Goal: Task Accomplishment & Management: Manage account settings

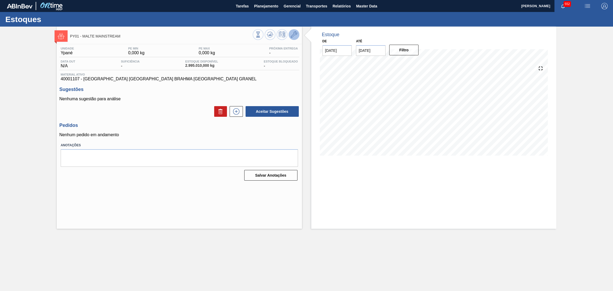
click at [296, 36] on icon at bounding box center [294, 34] width 6 height 6
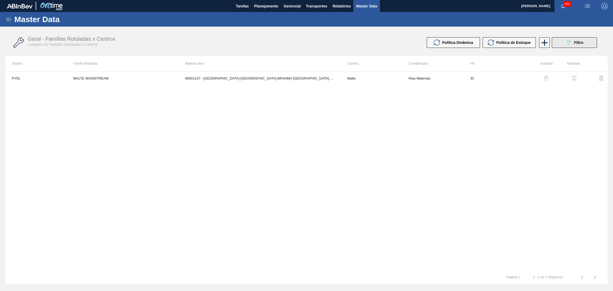
click at [561, 44] on button "089F7B8B-B2A5-4AFE-B5C0-19BA573D28AC Filtro" at bounding box center [574, 42] width 45 height 11
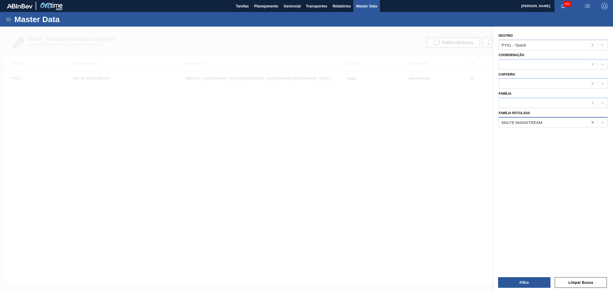
click at [588, 120] on div at bounding box center [593, 123] width 10 height 10
click at [526, 281] on button "Filtro" at bounding box center [524, 282] width 52 height 11
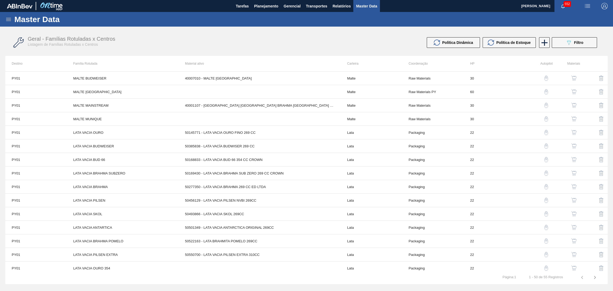
click at [599, 77] on img "button" at bounding box center [601, 78] width 6 height 6
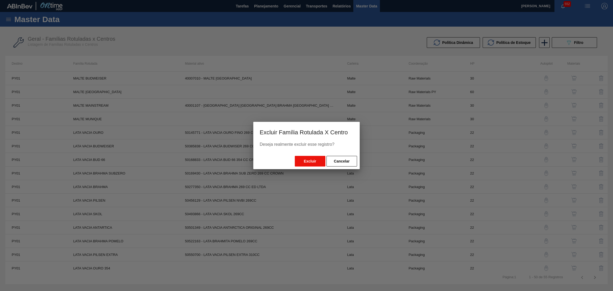
click at [316, 160] on button "Excluir" at bounding box center [310, 161] width 31 height 11
click at [344, 160] on button "Cancelar" at bounding box center [341, 161] width 31 height 11
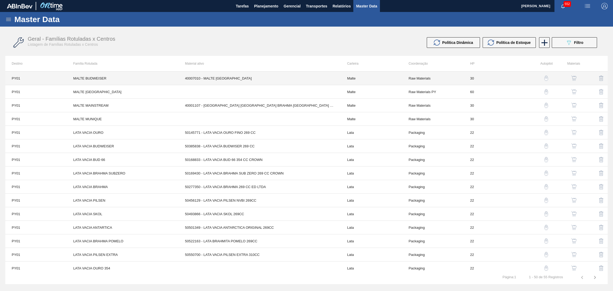
click at [500, 78] on td "30" at bounding box center [494, 79] width 61 height 14
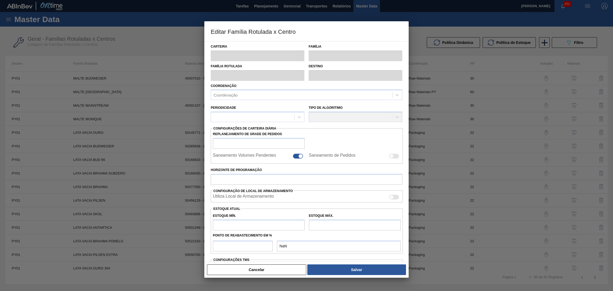
type input "Malte"
type input "MALTE BUDWEISER"
type input "PY01 - Ypané"
type input "30"
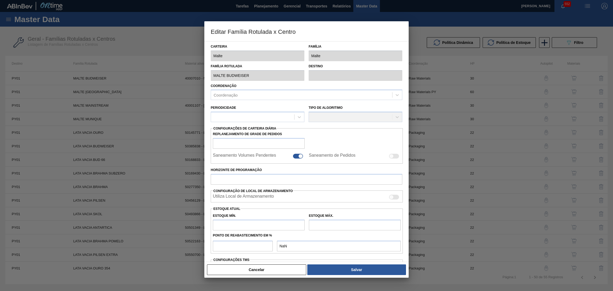
type input "0"
type input "100"
type input "0,000"
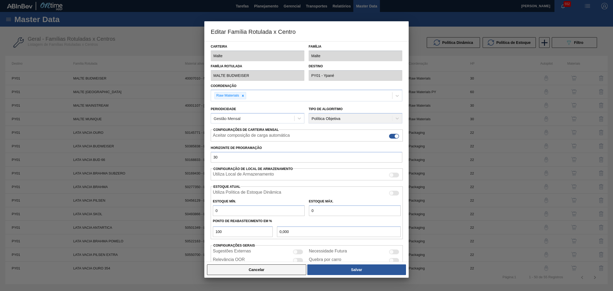
click at [264, 271] on button "Cancelar" at bounding box center [256, 269] width 99 height 11
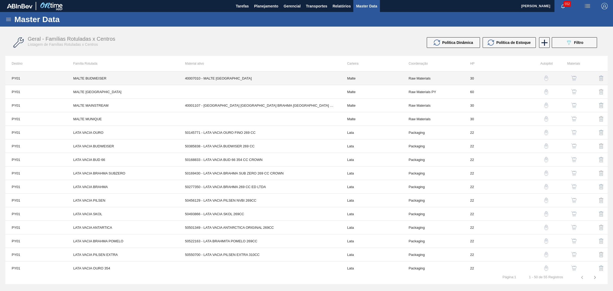
click at [263, 80] on td "40007010 - MALTE PAMPA BUD" at bounding box center [259, 79] width 162 height 14
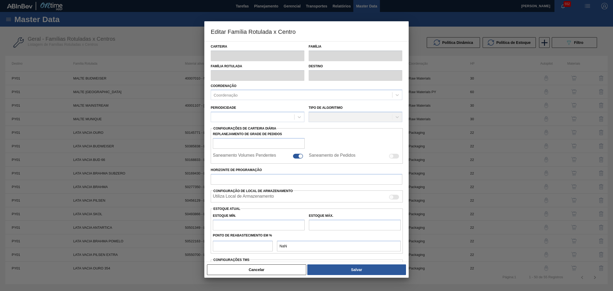
type input "Malte"
type input "MALTE BUDWEISER"
type input "PY01 - Ypané"
type input "30"
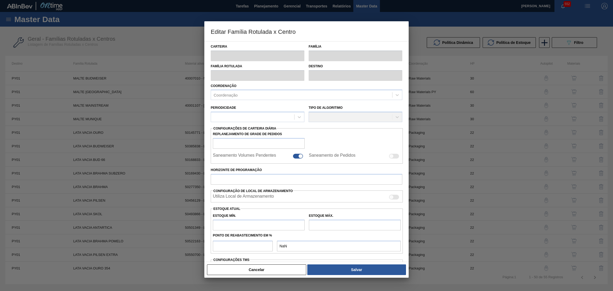
type input "0"
type input "100"
type input "0,000"
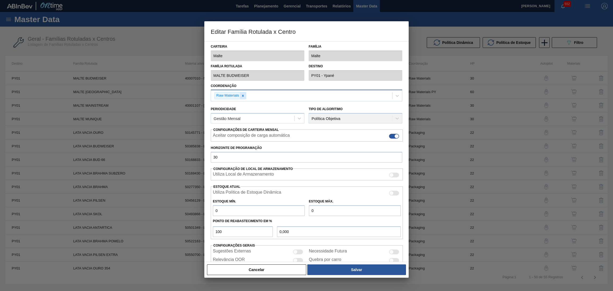
click at [244, 96] on div at bounding box center [243, 95] width 6 height 7
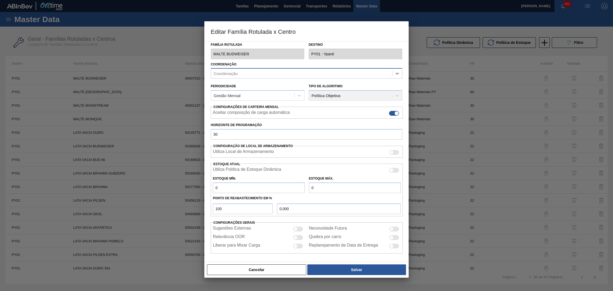
scroll to position [22, 0]
drag, startPoint x: 267, startPoint y: 274, endPoint x: 282, endPoint y: 249, distance: 28.6
click at [268, 273] on button "Cancelar" at bounding box center [256, 269] width 99 height 11
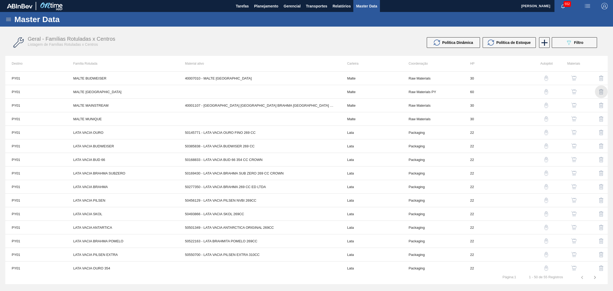
click at [599, 93] on img "button" at bounding box center [601, 92] width 6 height 6
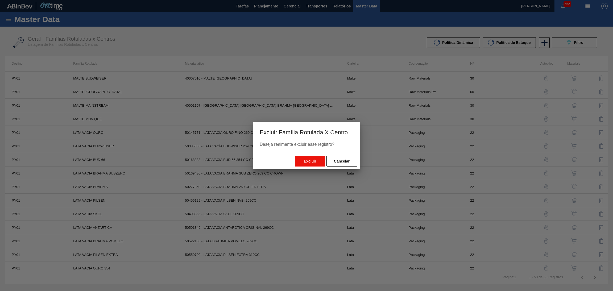
click at [317, 160] on button "Excluir" at bounding box center [310, 161] width 31 height 11
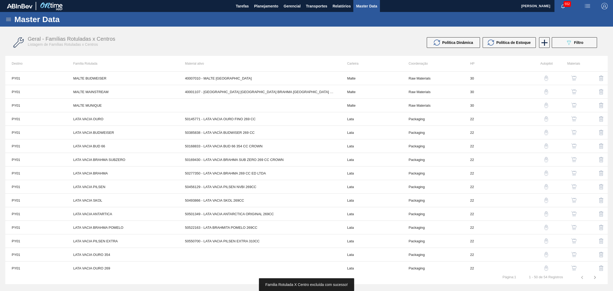
click at [600, 103] on img "button" at bounding box center [601, 105] width 6 height 6
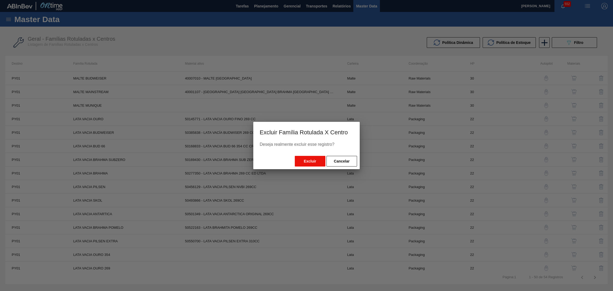
click at [313, 161] on button "Excluir" at bounding box center [310, 161] width 31 height 11
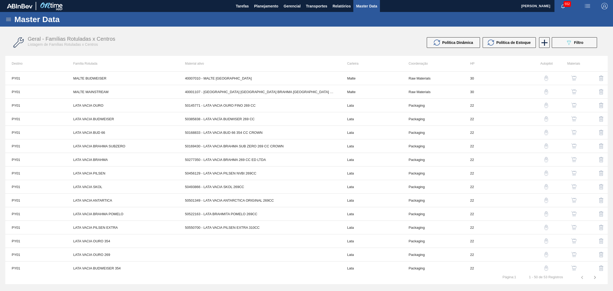
click at [600, 117] on img "button" at bounding box center [601, 119] width 6 height 6
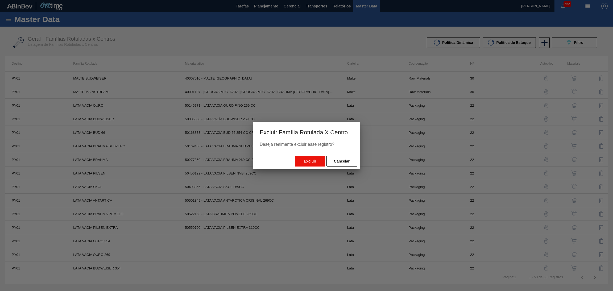
click at [314, 161] on button "Excluir" at bounding box center [310, 161] width 31 height 11
click at [348, 160] on button "Cancelar" at bounding box center [341, 161] width 31 height 11
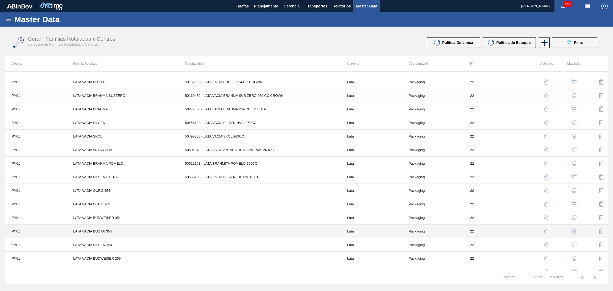
scroll to position [80, 0]
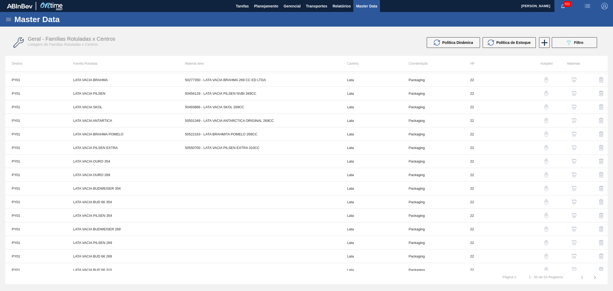
click at [597, 160] on button "button" at bounding box center [601, 161] width 13 height 13
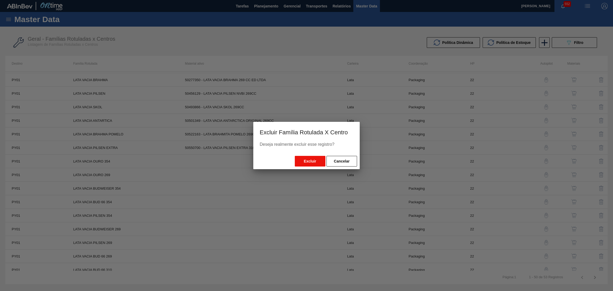
click at [313, 161] on button "Excluir" at bounding box center [310, 161] width 31 height 11
click at [318, 160] on button "Excluir" at bounding box center [310, 161] width 31 height 11
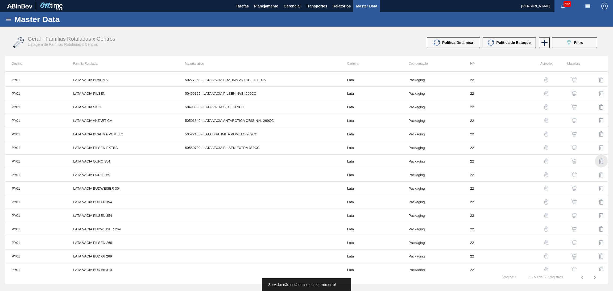
click at [599, 160] on img "button" at bounding box center [601, 161] width 6 height 6
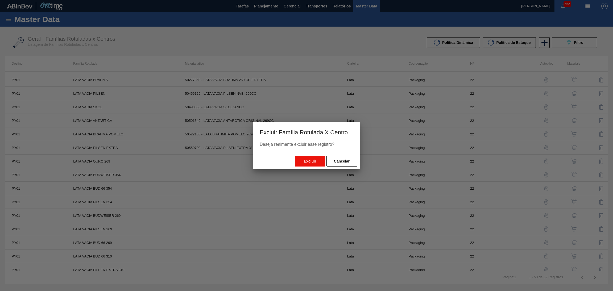
click at [312, 163] on button "Excluir" at bounding box center [310, 161] width 31 height 11
click at [316, 164] on button "Excluir" at bounding box center [310, 161] width 31 height 11
drag, startPoint x: 311, startPoint y: 159, endPoint x: 314, endPoint y: 157, distance: 3.6
click at [311, 159] on button "Excluir" at bounding box center [310, 161] width 31 height 11
click at [346, 159] on button "Cancelar" at bounding box center [341, 161] width 31 height 11
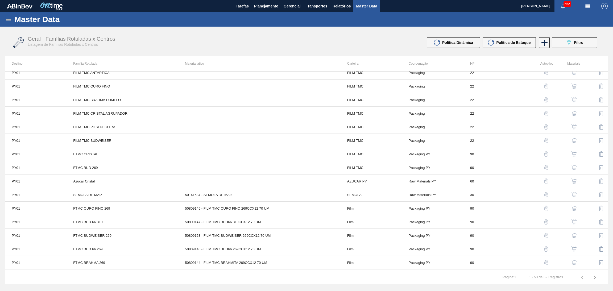
scroll to position [481, 0]
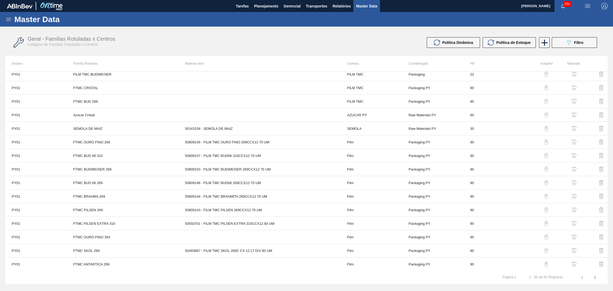
click at [598, 263] on img "button" at bounding box center [601, 264] width 6 height 6
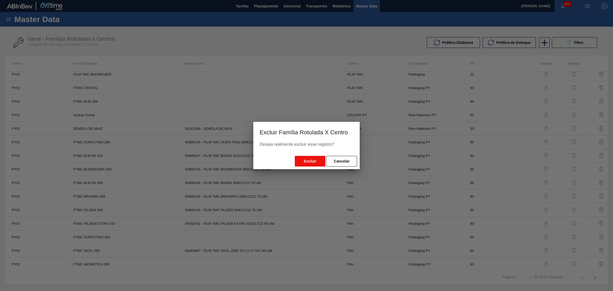
click at [307, 161] on button "Excluir" at bounding box center [310, 161] width 31 height 11
click at [309, 161] on button "Excluir" at bounding box center [310, 161] width 31 height 11
click at [340, 161] on button "Cancelar" at bounding box center [341, 161] width 31 height 11
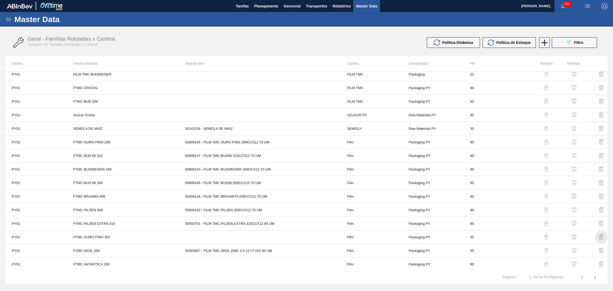
click at [601, 236] on img "button" at bounding box center [601, 237] width 6 height 6
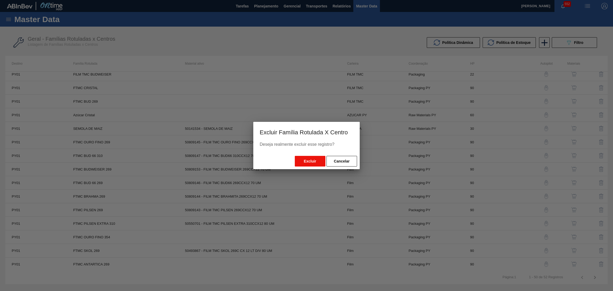
click at [305, 162] on button "Excluir" at bounding box center [310, 161] width 31 height 11
click at [349, 161] on button "Cancelar" at bounding box center [341, 161] width 31 height 11
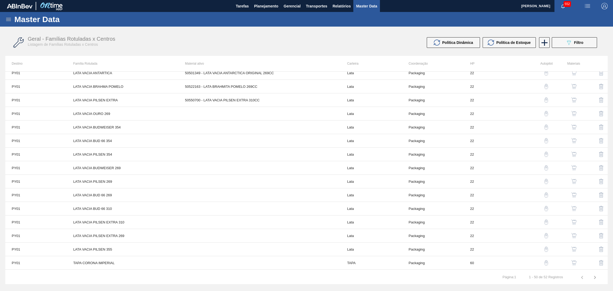
scroll to position [80, 0]
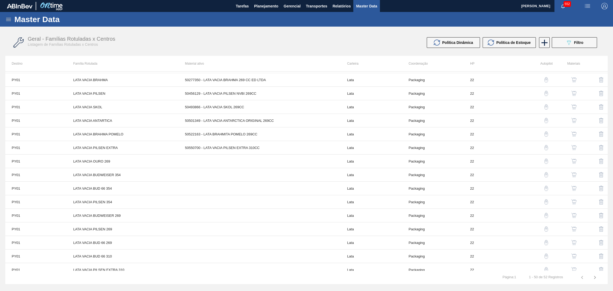
click at [601, 163] on img "button" at bounding box center [601, 161] width 6 height 6
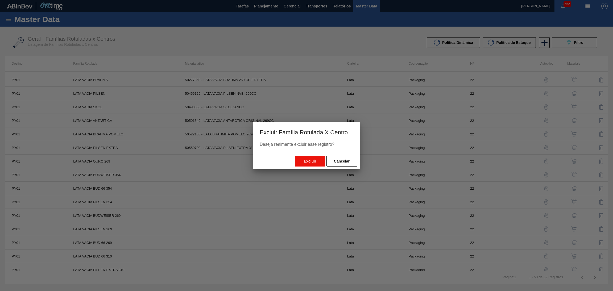
click at [309, 162] on button "Excluir" at bounding box center [310, 161] width 31 height 11
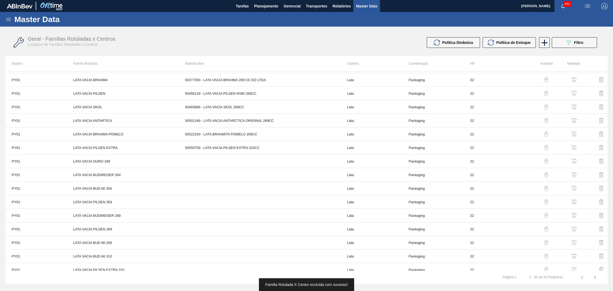
click at [599, 176] on img "button" at bounding box center [601, 175] width 6 height 6
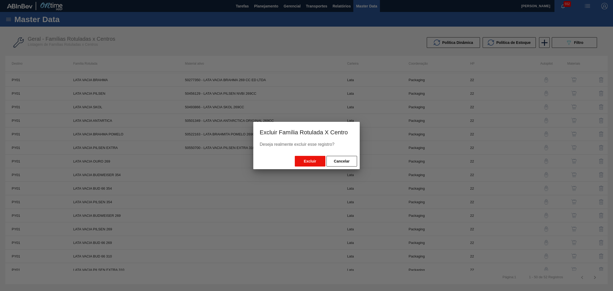
click at [315, 159] on button "Excluir" at bounding box center [310, 161] width 31 height 11
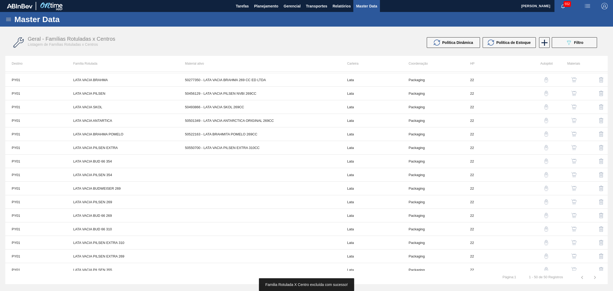
click at [599, 205] on img "button" at bounding box center [601, 202] width 6 height 6
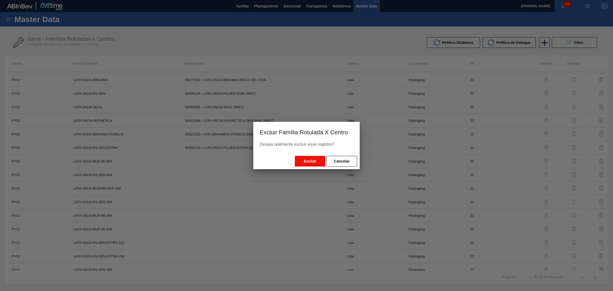
click at [299, 163] on button "Excluir" at bounding box center [310, 161] width 31 height 11
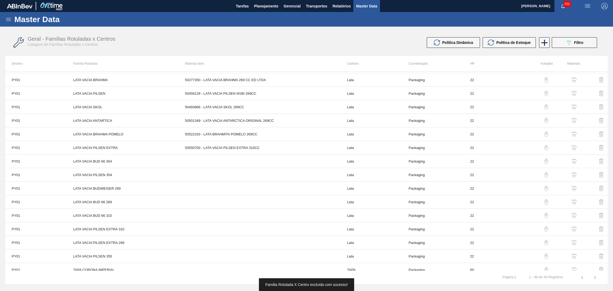
click at [599, 175] on img "button" at bounding box center [601, 175] width 6 height 6
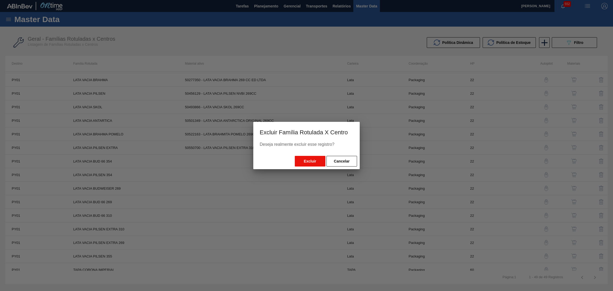
click at [313, 162] on button "Excluir" at bounding box center [310, 161] width 31 height 11
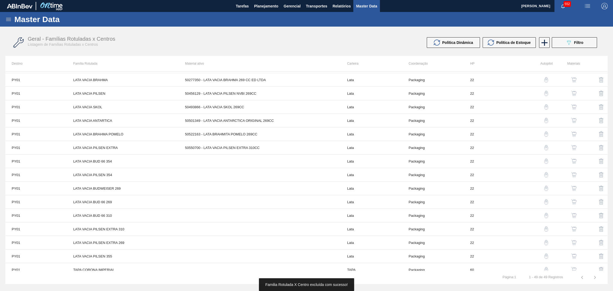
click at [602, 161] on img "button" at bounding box center [601, 161] width 6 height 6
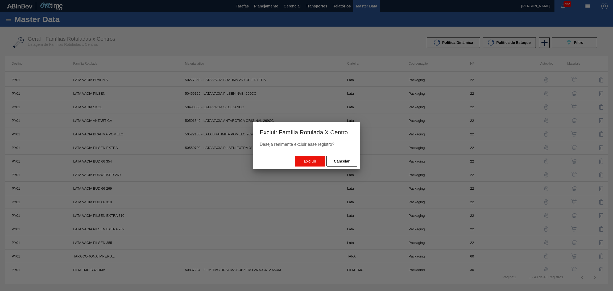
click at [310, 163] on button "Excluir" at bounding box center [310, 161] width 31 height 11
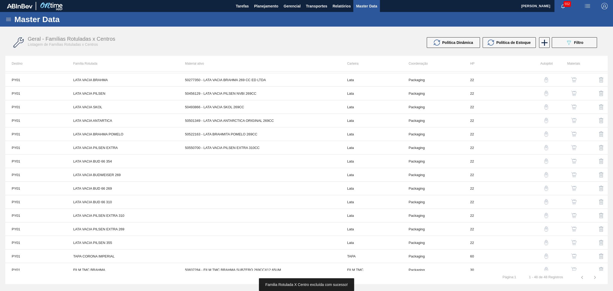
click at [599, 177] on img "button" at bounding box center [601, 175] width 6 height 6
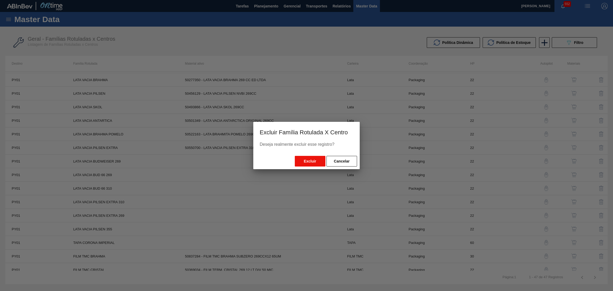
click at [303, 162] on button "Excluir" at bounding box center [310, 161] width 31 height 11
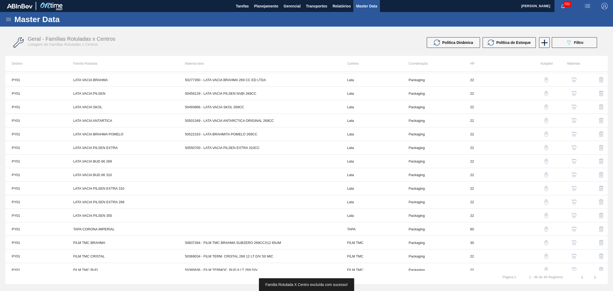
click at [599, 164] on img "button" at bounding box center [601, 161] width 6 height 6
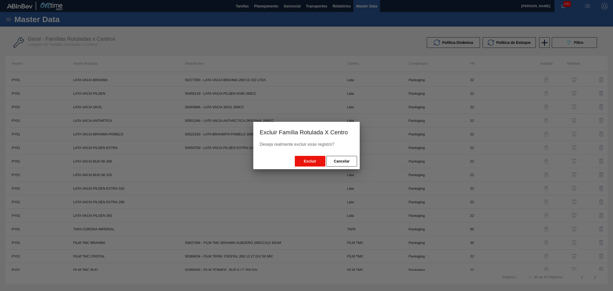
click at [307, 163] on button "Excluir" at bounding box center [310, 161] width 31 height 11
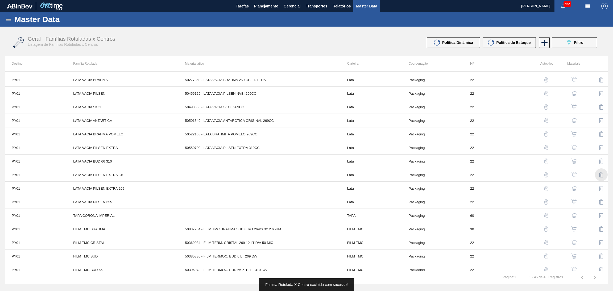
click at [599, 175] on img "button" at bounding box center [601, 175] width 6 height 6
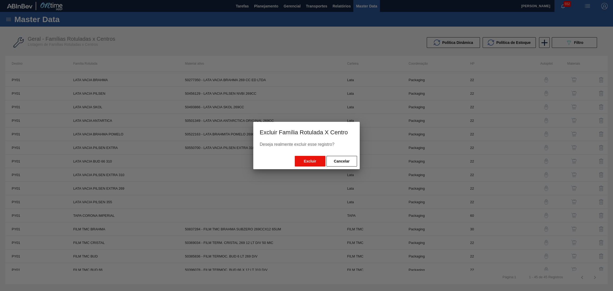
click at [305, 161] on button "Excluir" at bounding box center [310, 161] width 31 height 11
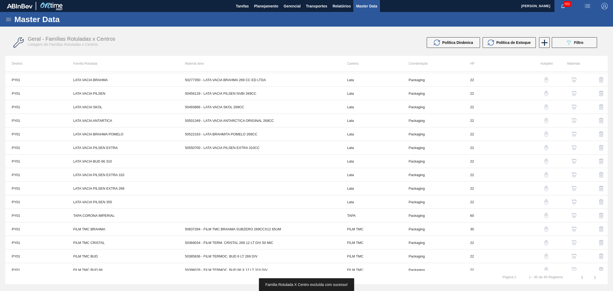
click at [602, 176] on img "button" at bounding box center [601, 175] width 6 height 6
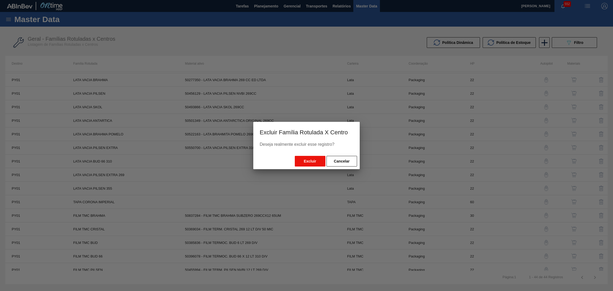
click at [299, 165] on button "Excluir" at bounding box center [310, 161] width 31 height 11
click at [308, 159] on button "Excluir" at bounding box center [310, 161] width 31 height 11
click at [348, 163] on button "Cancelar" at bounding box center [341, 161] width 31 height 11
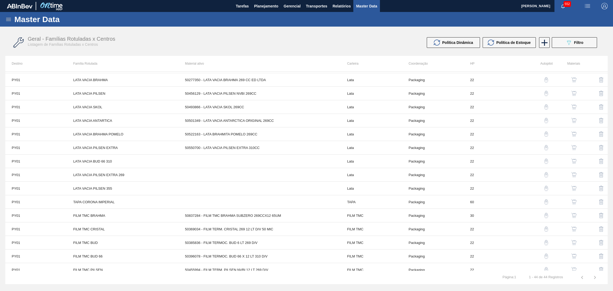
click at [598, 201] on img "button" at bounding box center [601, 202] width 6 height 6
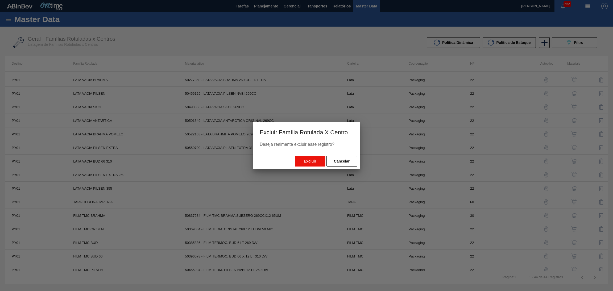
click at [314, 159] on button "Excluir" at bounding box center [310, 161] width 31 height 11
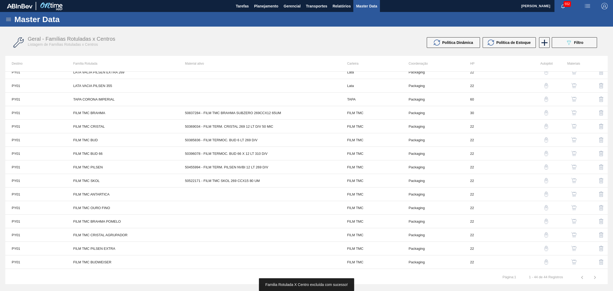
scroll to position [239, 0]
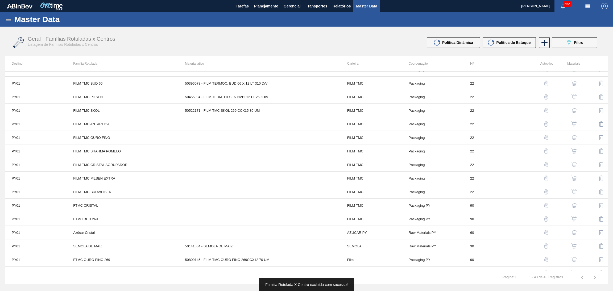
click at [600, 165] on img "button" at bounding box center [601, 164] width 6 height 6
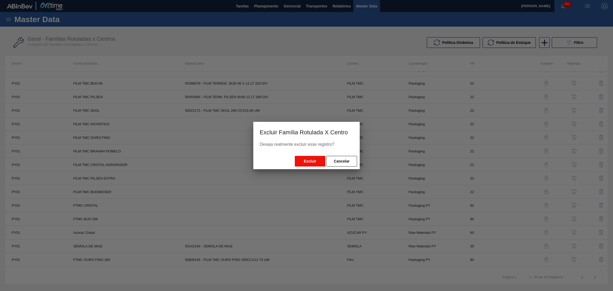
click at [304, 163] on button "Excluir" at bounding box center [310, 161] width 31 height 11
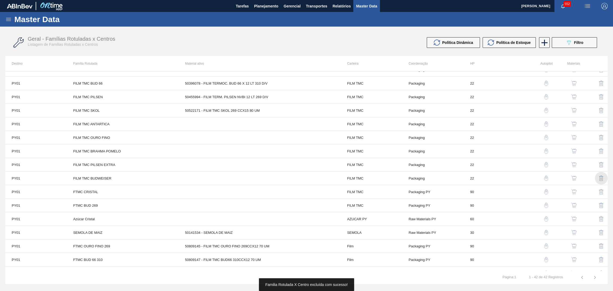
click at [600, 180] on img "button" at bounding box center [601, 178] width 6 height 6
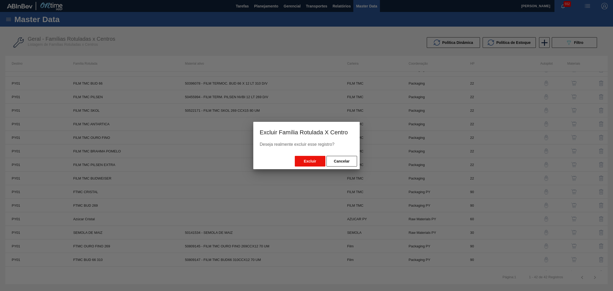
click at [307, 157] on button "Excluir" at bounding box center [310, 161] width 31 height 11
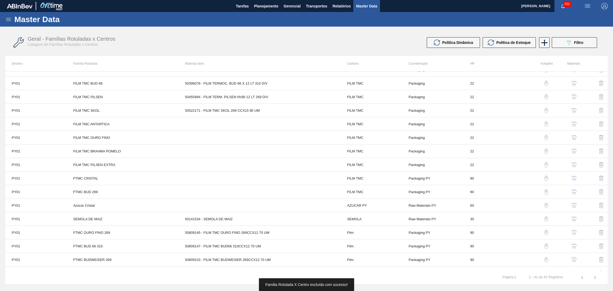
click at [600, 192] on img "button" at bounding box center [601, 192] width 6 height 6
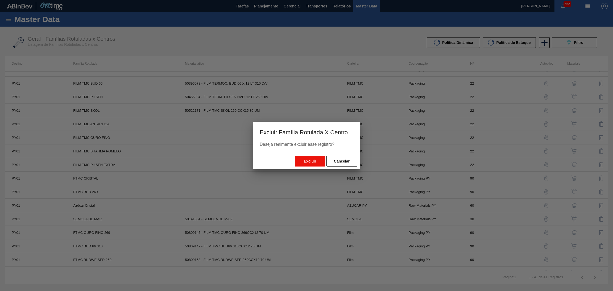
click at [319, 160] on button "Excluir" at bounding box center [310, 161] width 31 height 11
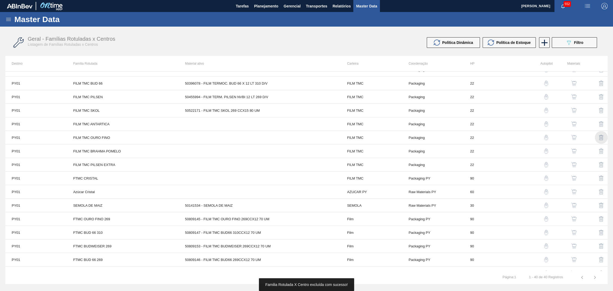
click at [598, 137] on img "button" at bounding box center [601, 137] width 6 height 6
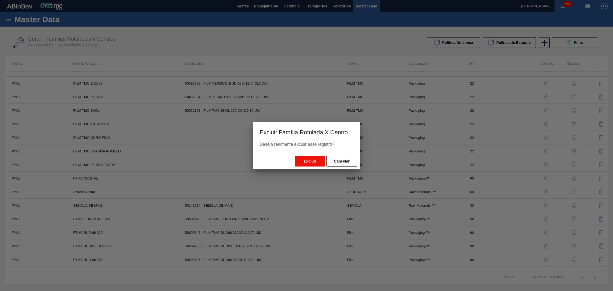
click at [311, 161] on button "Excluir" at bounding box center [310, 161] width 31 height 11
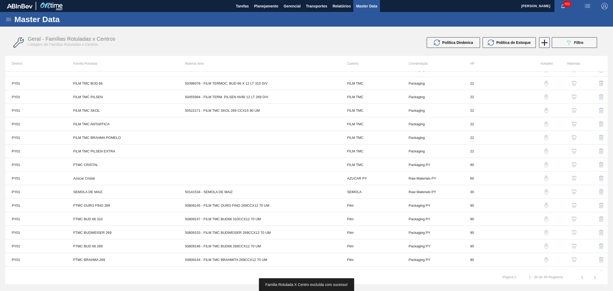
drag, startPoint x: 598, startPoint y: 139, endPoint x: 574, endPoint y: 140, distance: 23.7
click at [599, 139] on img "button" at bounding box center [601, 137] width 6 height 6
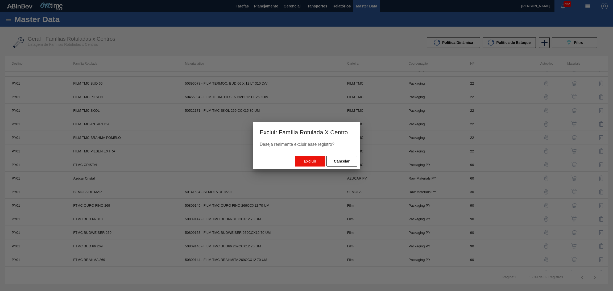
click at [306, 164] on button "Excluir" at bounding box center [310, 161] width 31 height 11
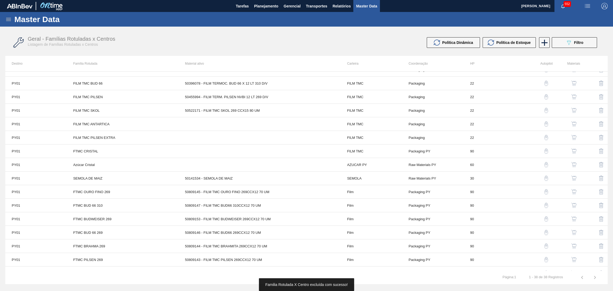
click at [599, 124] on img "button" at bounding box center [601, 124] width 6 height 6
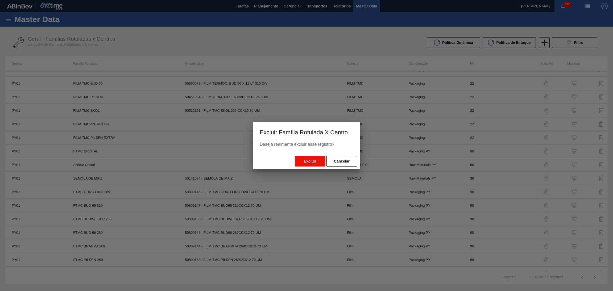
click at [309, 163] on button "Excluir" at bounding box center [310, 161] width 31 height 11
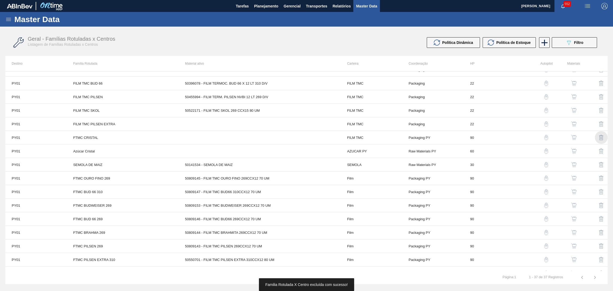
click at [599, 139] on img "button" at bounding box center [601, 137] width 6 height 6
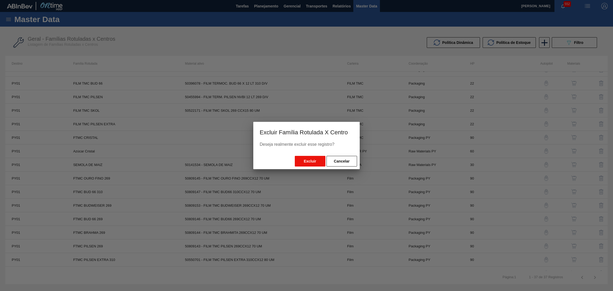
click at [316, 161] on button "Excluir" at bounding box center [310, 161] width 31 height 11
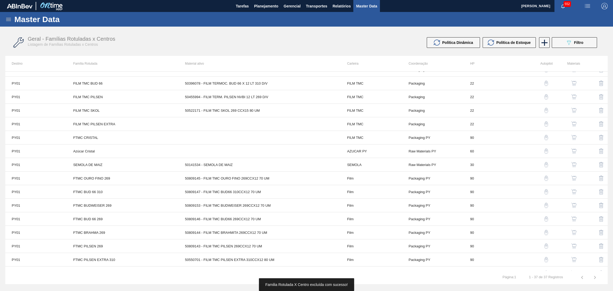
click at [601, 124] on img "button" at bounding box center [601, 124] width 6 height 6
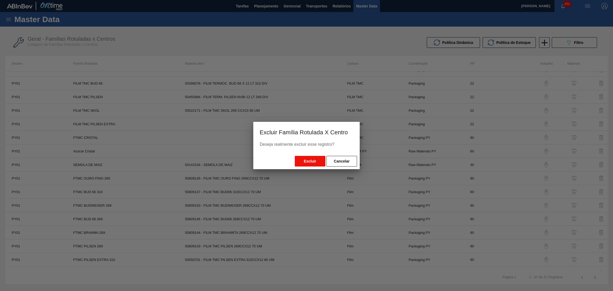
click at [302, 160] on button "Excluir" at bounding box center [310, 161] width 31 height 11
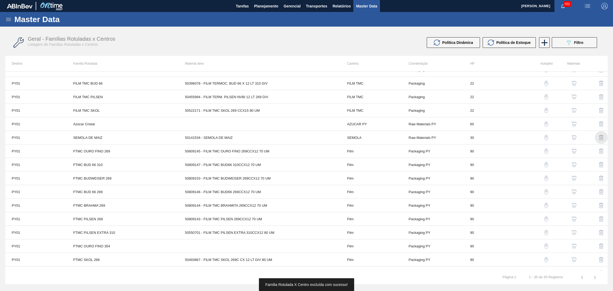
click at [599, 135] on img "button" at bounding box center [601, 137] width 6 height 6
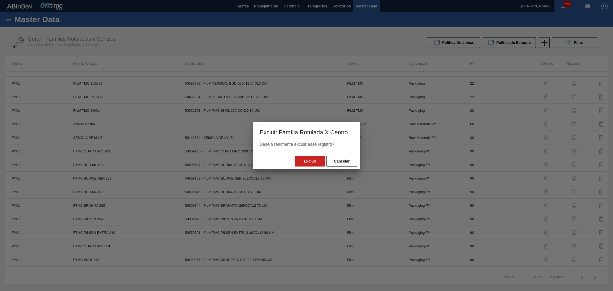
click at [291, 159] on div "Excluir Cancelar" at bounding box center [306, 161] width 106 height 16
click at [306, 163] on button "Excluir" at bounding box center [310, 161] width 31 height 11
click at [308, 161] on button "Excluir" at bounding box center [310, 161] width 31 height 11
click at [343, 160] on button "Cancelar" at bounding box center [341, 161] width 31 height 11
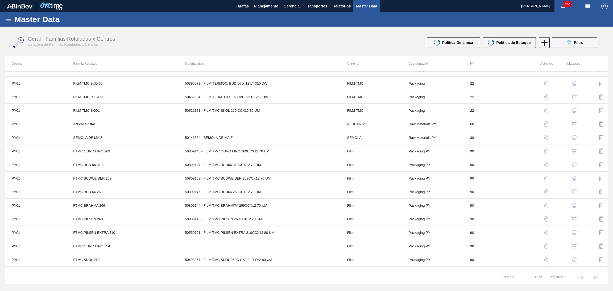
click at [604, 244] on button "button" at bounding box center [601, 246] width 13 height 13
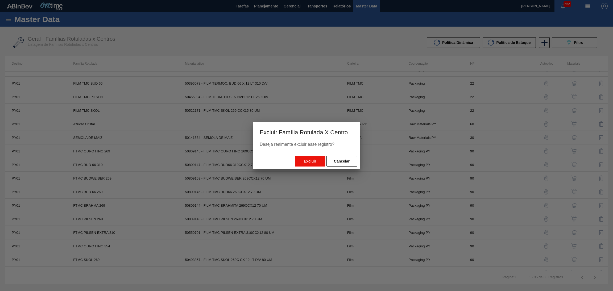
click at [304, 160] on button "Excluir" at bounding box center [310, 161] width 31 height 11
click at [342, 160] on button "Cancelar" at bounding box center [341, 161] width 31 height 11
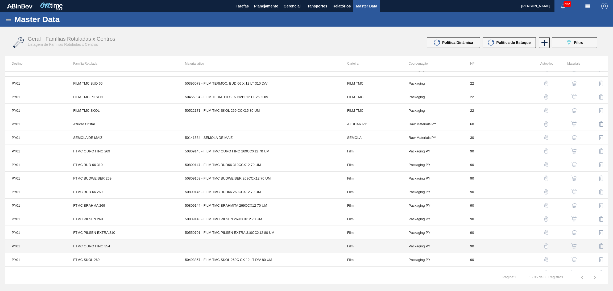
click at [288, 250] on td at bounding box center [259, 246] width 162 height 14
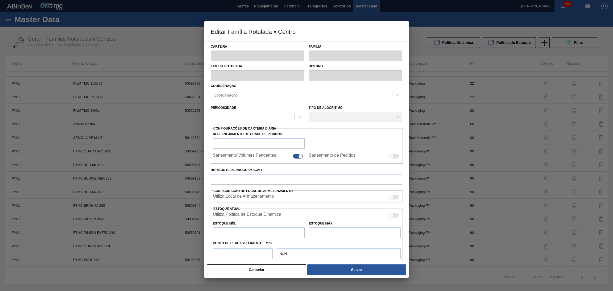
type input "Film"
type input "FILM TMC"
type input "FTMC OURO FINO 354"
type input "PY01 - Ypané"
type input "90"
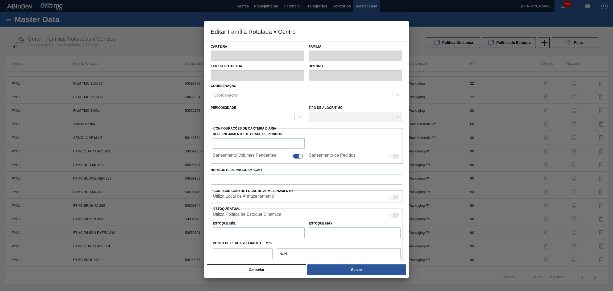
type input "222"
type input "2.721"
type input "50"
type input "1.471,500"
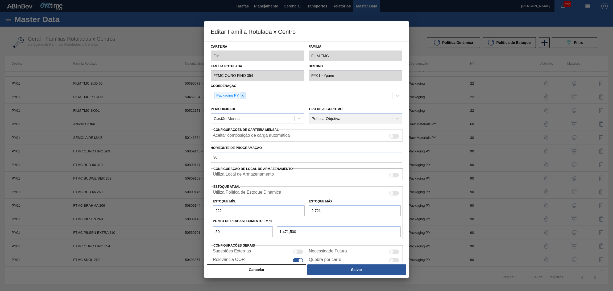
click at [241, 95] on icon at bounding box center [243, 96] width 4 height 4
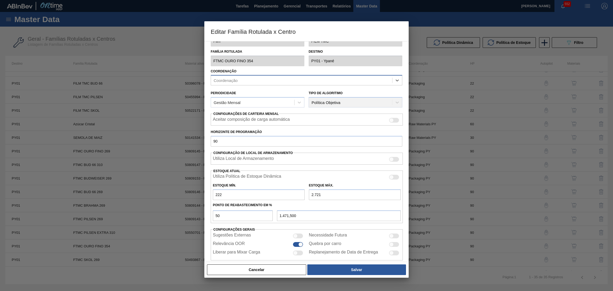
scroll to position [22, 0]
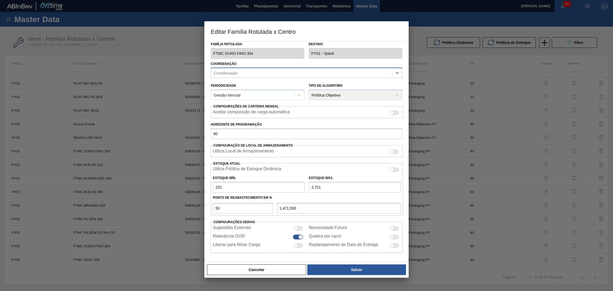
click at [295, 236] on div at bounding box center [298, 237] width 10 height 5
checkbox input "false"
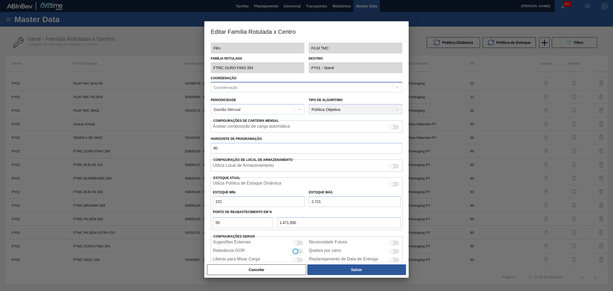
scroll to position [0, 0]
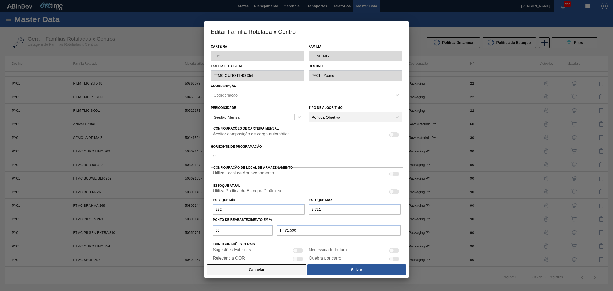
click at [272, 275] on button "Cancelar" at bounding box center [256, 269] width 99 height 11
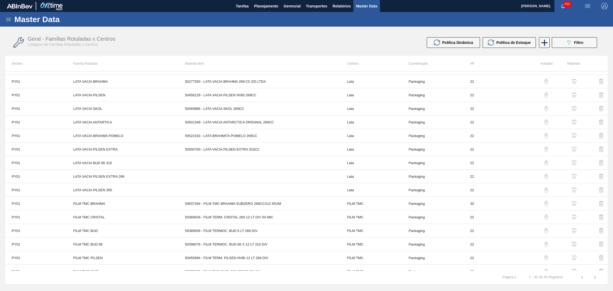
scroll to position [80, 0]
click at [602, 161] on img "button" at bounding box center [601, 161] width 6 height 6
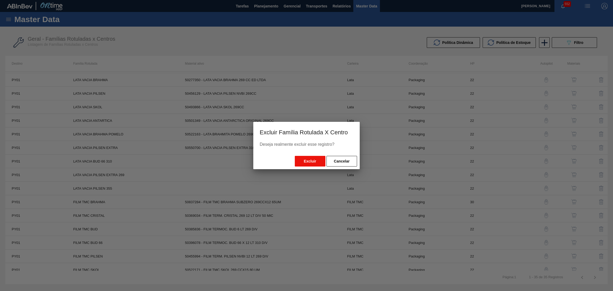
click at [309, 163] on button "Excluir" at bounding box center [310, 161] width 31 height 11
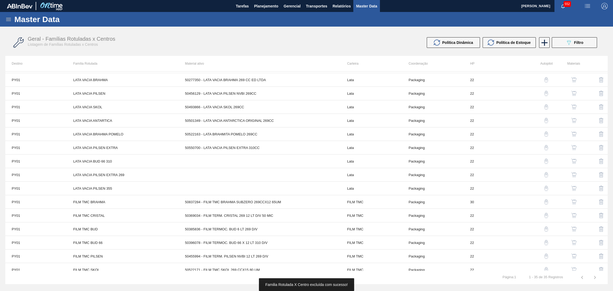
click at [599, 174] on img "button" at bounding box center [601, 175] width 6 height 6
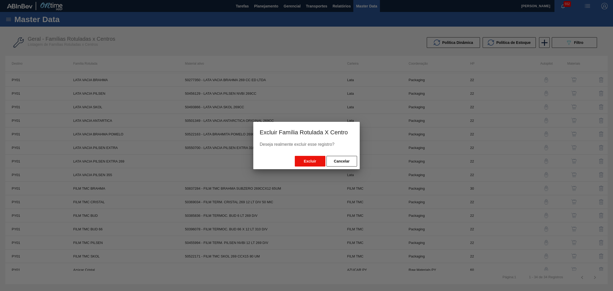
click at [316, 160] on button "Excluir" at bounding box center [310, 161] width 31 height 11
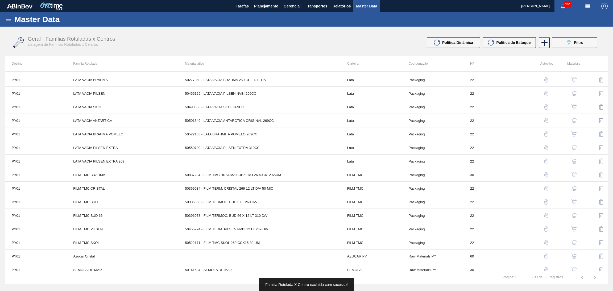
click at [598, 161] on img "button" at bounding box center [601, 161] width 6 height 6
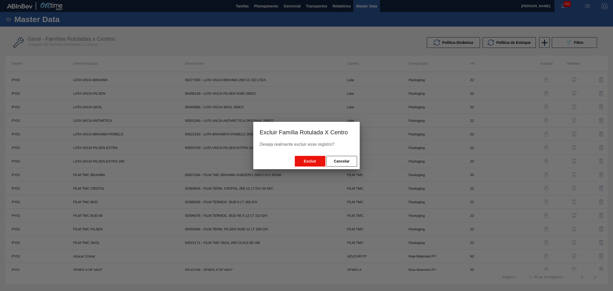
click at [307, 158] on button "Excluir" at bounding box center [310, 161] width 31 height 11
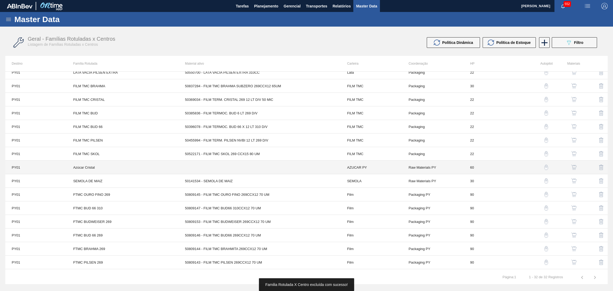
scroll to position [160, 0]
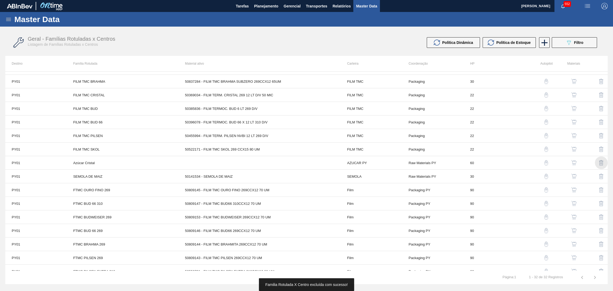
click at [602, 164] on img "button" at bounding box center [601, 163] width 6 height 6
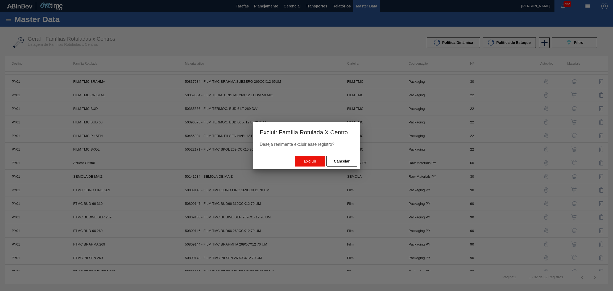
click at [312, 157] on button "Excluir" at bounding box center [310, 161] width 31 height 11
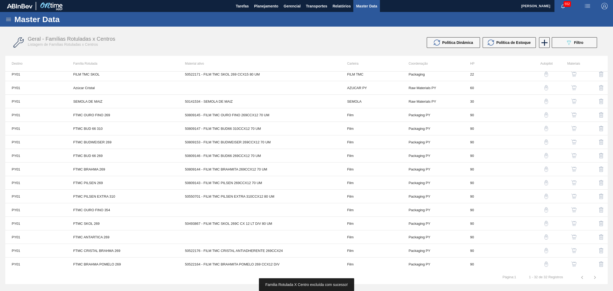
scroll to position [222, 0]
click at [599, 208] on img "button" at bounding box center [601, 210] width 6 height 6
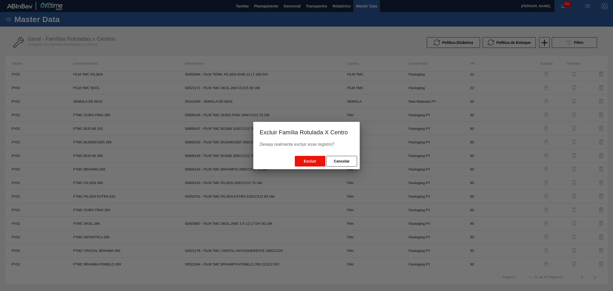
click at [312, 163] on button "Excluir" at bounding box center [310, 161] width 31 height 11
click at [338, 161] on button "Cancelar" at bounding box center [341, 161] width 31 height 11
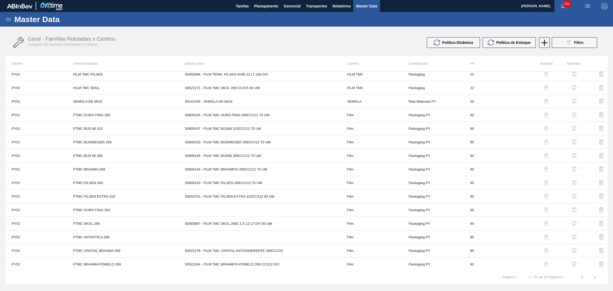
click at [601, 238] on img "button" at bounding box center [601, 237] width 6 height 6
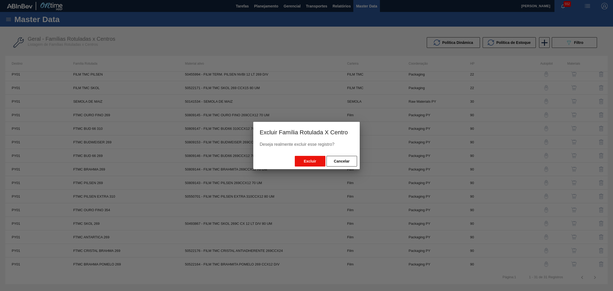
click at [318, 163] on button "Excluir" at bounding box center [310, 161] width 31 height 11
click at [443, 162] on div at bounding box center [306, 145] width 613 height 291
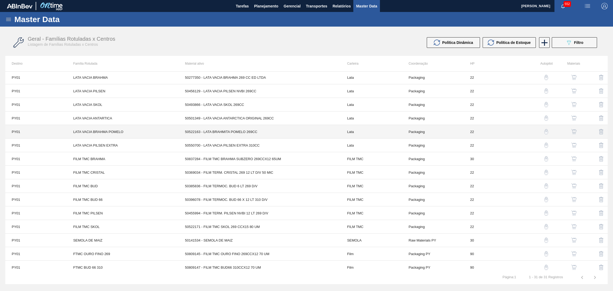
scroll to position [0, 0]
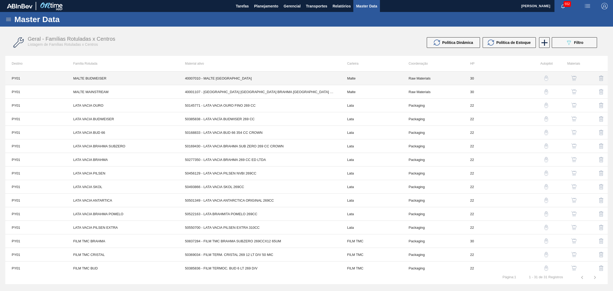
click at [218, 77] on td "40007010 - MALTE [GEOGRAPHIC_DATA]" at bounding box center [259, 79] width 162 height 14
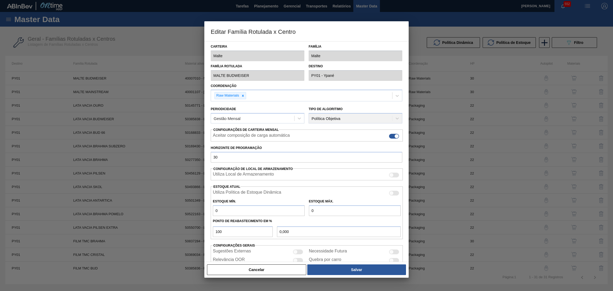
drag, startPoint x: 273, startPoint y: 272, endPoint x: 581, endPoint y: 83, distance: 361.0
click at [284, 269] on button "Cancelar" at bounding box center [256, 269] width 99 height 11
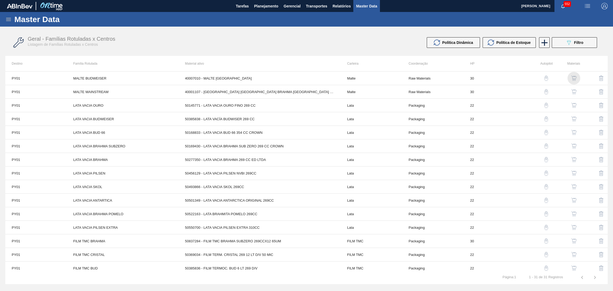
click at [573, 77] on img "button" at bounding box center [573, 78] width 5 height 5
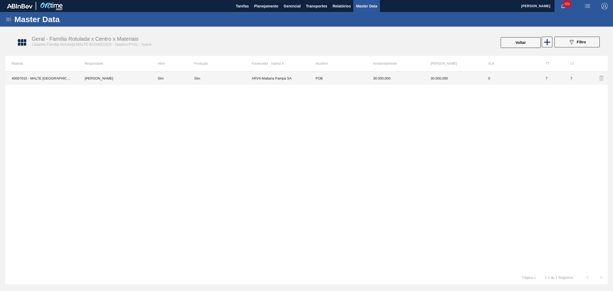
click at [182, 79] on td "Sim" at bounding box center [172, 78] width 43 height 13
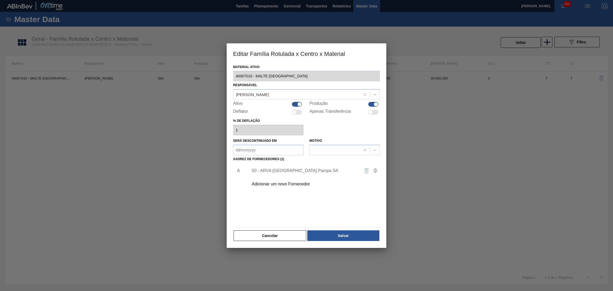
click at [296, 171] on div "50 - ARV4-Maltaria Pampa SA" at bounding box center [304, 170] width 104 height 5
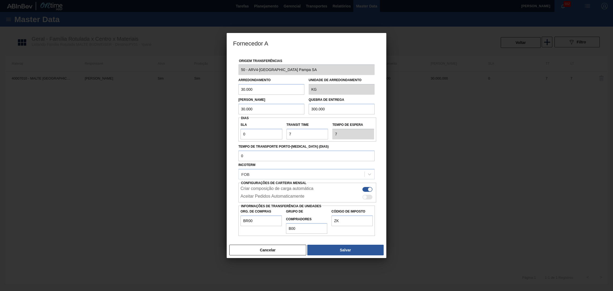
drag, startPoint x: 262, startPoint y: 249, endPoint x: 288, endPoint y: 235, distance: 29.3
click at [264, 247] on button "Cancelar" at bounding box center [267, 250] width 77 height 11
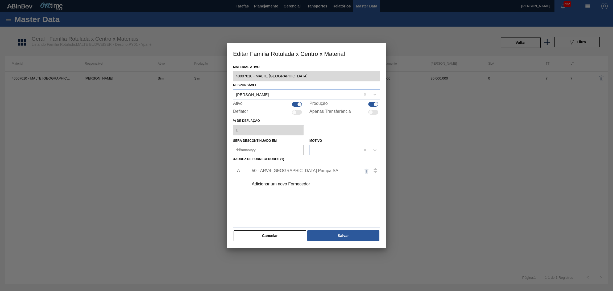
click at [365, 169] on img "button" at bounding box center [366, 171] width 6 height 6
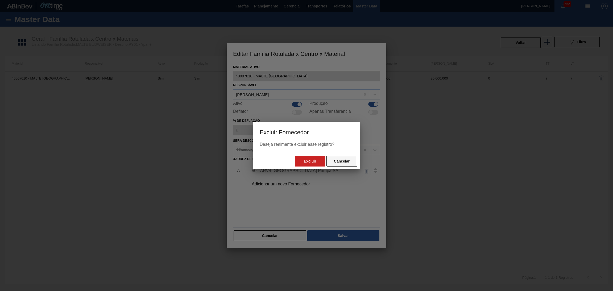
click at [334, 163] on button "Cancelar" at bounding box center [341, 161] width 31 height 11
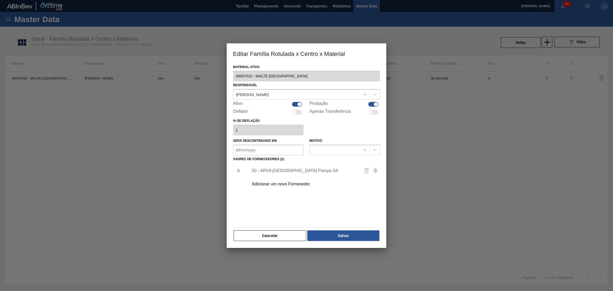
drag, startPoint x: 288, startPoint y: 236, endPoint x: 366, endPoint y: 115, distance: 143.4
click at [288, 236] on button "Cancelar" at bounding box center [270, 235] width 73 height 11
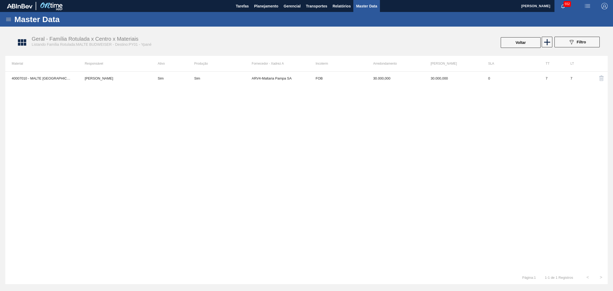
click at [10, 19] on icon at bounding box center [8, 19] width 5 height 3
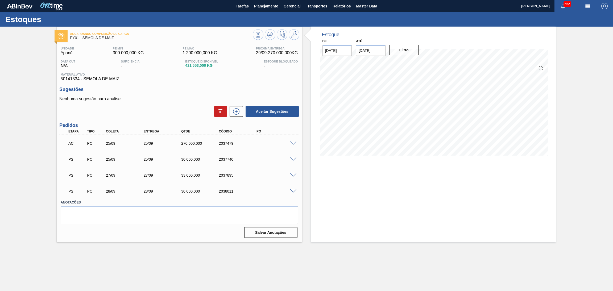
click at [293, 142] on span at bounding box center [293, 143] width 6 height 4
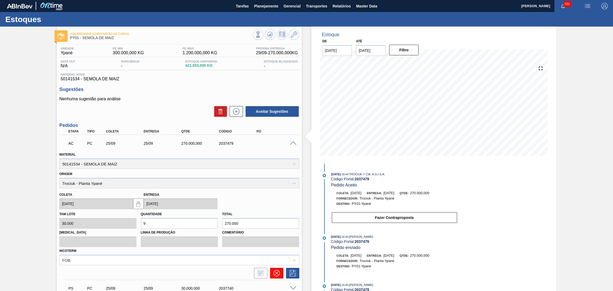
click at [277, 273] on icon at bounding box center [276, 273] width 3 height 3
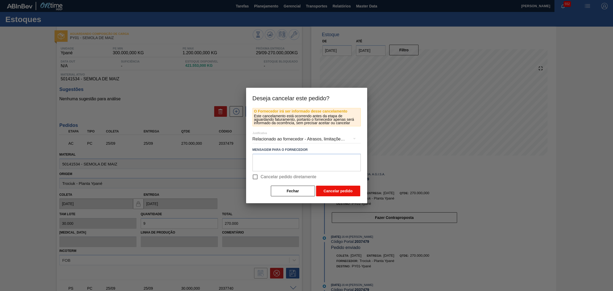
drag, startPoint x: 289, startPoint y: 176, endPoint x: 324, endPoint y: 192, distance: 38.1
click at [289, 176] on span "Cancelar pedido diretamente" at bounding box center [289, 177] width 56 height 6
click at [261, 176] on input "Cancelar pedido diretamente" at bounding box center [254, 176] width 11 height 11
checkbox input "true"
click at [333, 190] on button "Cancelar pedido" at bounding box center [338, 191] width 44 height 11
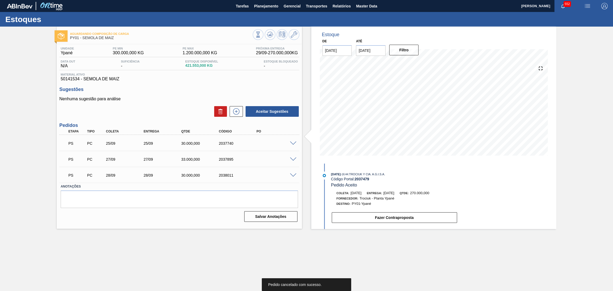
click at [293, 141] on div at bounding box center [294, 143] width 11 height 4
click at [291, 142] on span at bounding box center [293, 143] width 6 height 4
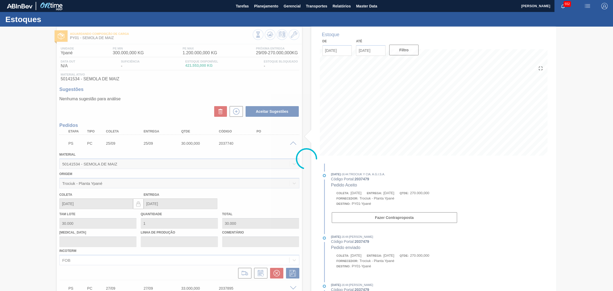
click at [276, 272] on div at bounding box center [306, 159] width 613 height 264
click at [277, 267] on div at bounding box center [306, 159] width 613 height 264
click at [276, 270] on div at bounding box center [306, 159] width 613 height 264
click at [275, 270] on div at bounding box center [306, 159] width 613 height 264
click at [275, 272] on div at bounding box center [306, 159] width 613 height 264
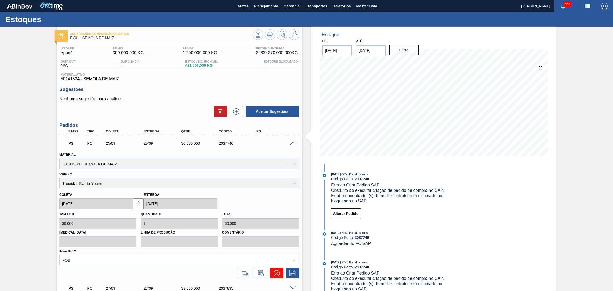
click at [275, 270] on icon at bounding box center [276, 273] width 6 height 6
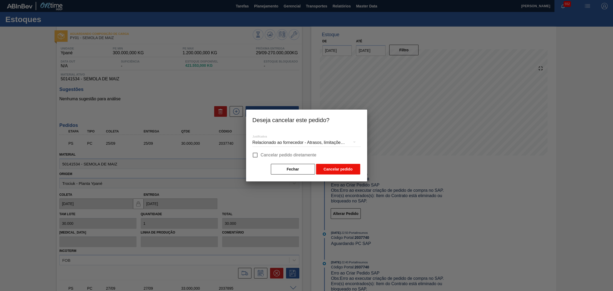
click at [331, 165] on button "Cancelar pedido" at bounding box center [338, 169] width 44 height 11
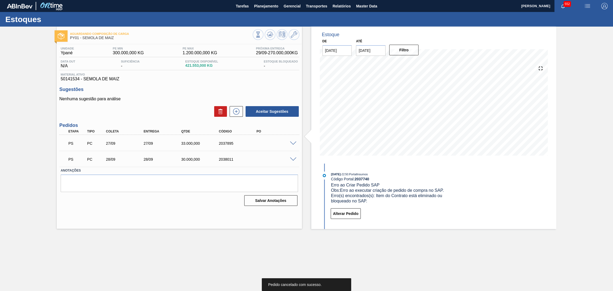
click at [292, 143] on span at bounding box center [293, 143] width 6 height 4
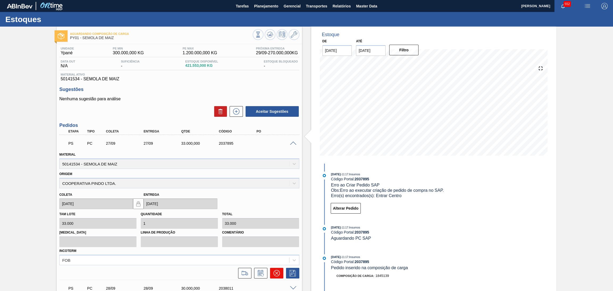
click at [274, 272] on icon at bounding box center [276, 273] width 6 height 6
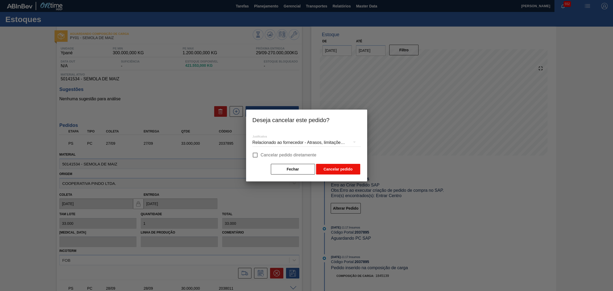
click at [331, 166] on button "Cancelar pedido" at bounding box center [338, 169] width 44 height 11
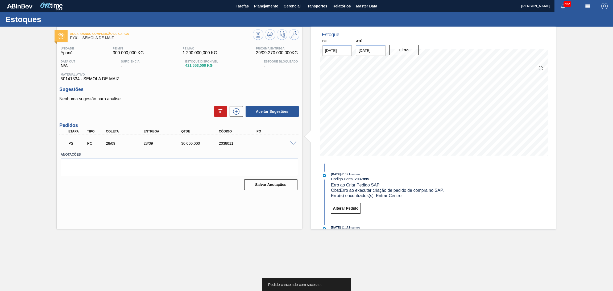
click at [295, 141] on span at bounding box center [293, 143] width 6 height 4
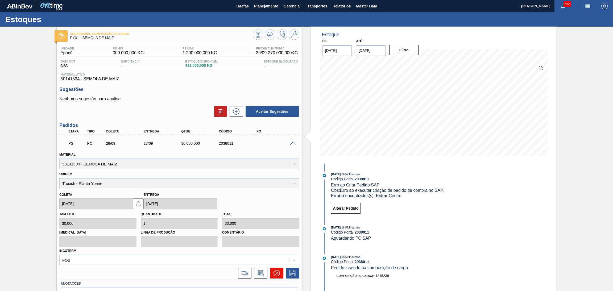
click at [275, 270] on icon at bounding box center [276, 273] width 6 height 6
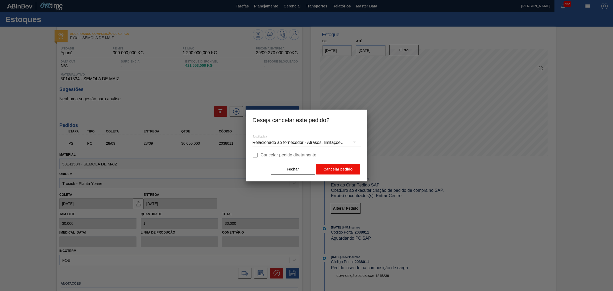
click at [333, 171] on button "Cancelar pedido" at bounding box center [338, 169] width 44 height 11
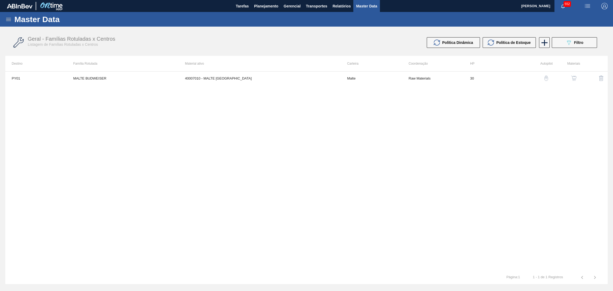
click at [9, 19] on icon at bounding box center [8, 19] width 5 height 3
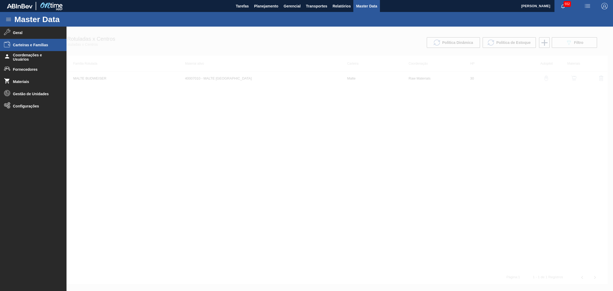
click at [47, 46] on span "Carteiras e Famílias" at bounding box center [35, 45] width 44 height 4
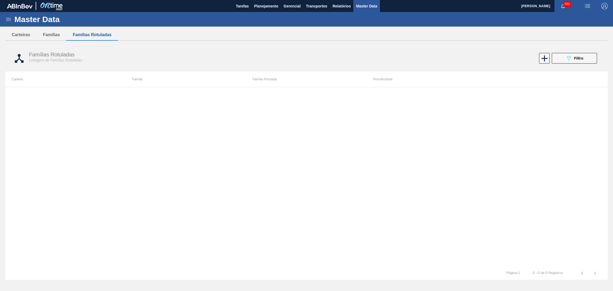
click at [420, 51] on div "Famílias Rotuladas Listagem de Famílias Rotuladas 089F7B8B-B2A5-4AFE-B5C0-19BA5…" at bounding box center [306, 58] width 602 height 20
click at [18, 34] on button "Carteiras" at bounding box center [20, 34] width 31 height 11
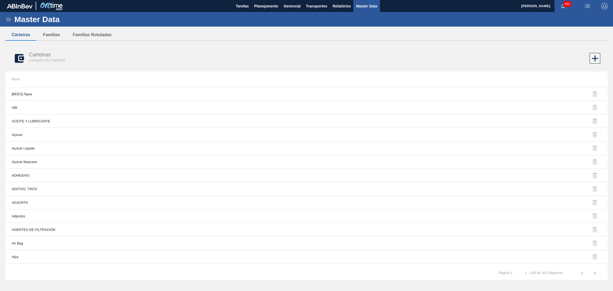
click at [9, 20] on icon at bounding box center [8, 19] width 6 height 6
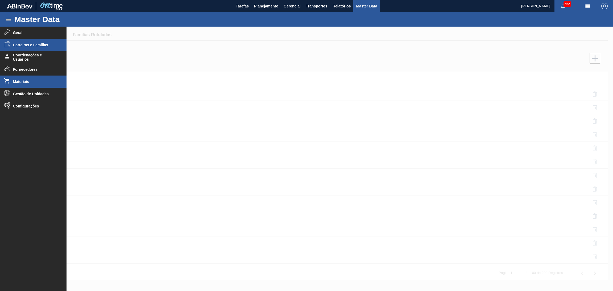
click at [54, 80] on span "Materiais" at bounding box center [35, 82] width 44 height 4
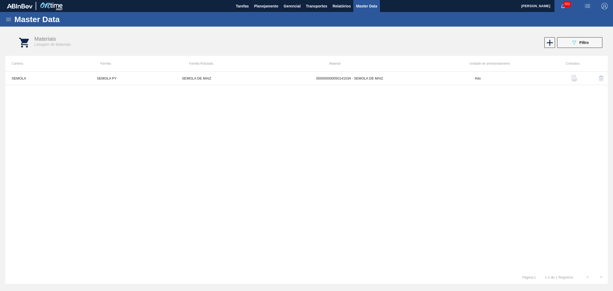
click at [572, 77] on img "button" at bounding box center [574, 78] width 6 height 6
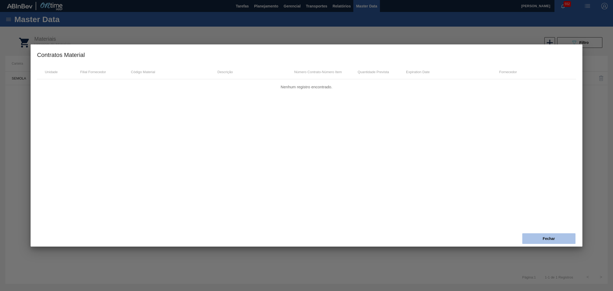
click at [548, 237] on button "Fechar" at bounding box center [548, 238] width 53 height 11
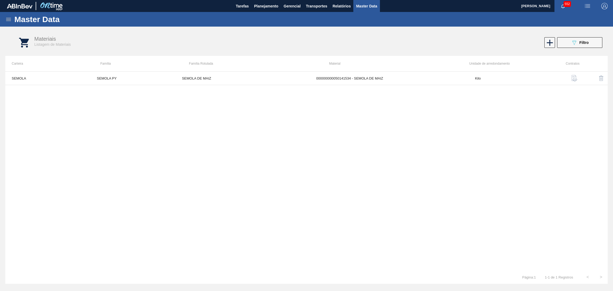
click at [601, 80] on img "button" at bounding box center [601, 78] width 6 height 6
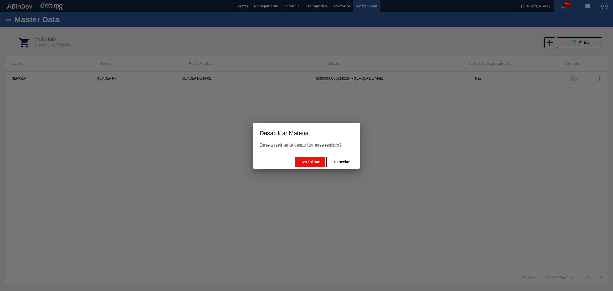
click at [313, 163] on button "Desabilitar" at bounding box center [310, 162] width 31 height 11
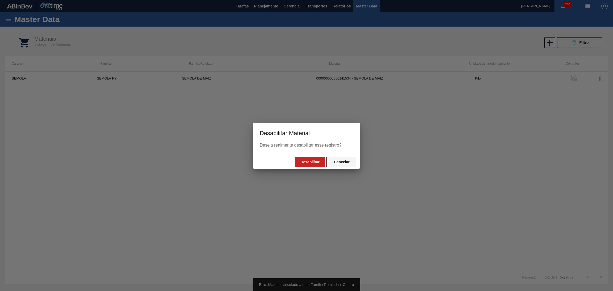
click at [342, 161] on button "Cancelar" at bounding box center [341, 162] width 31 height 11
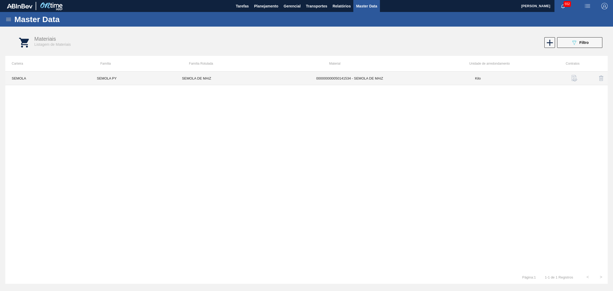
click at [451, 82] on td "000000000050141534 - SEMOLA DE MAIZ" at bounding box center [389, 79] width 159 height 14
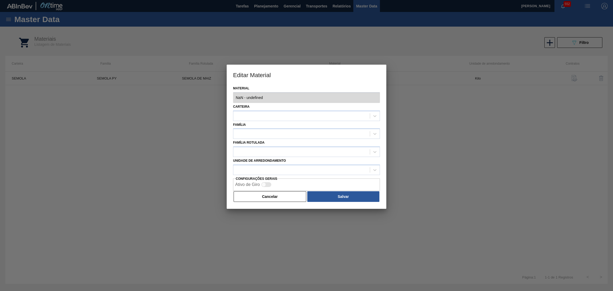
type input "50141534 - 000000000050141534 - SEMOLA DE MAIZ"
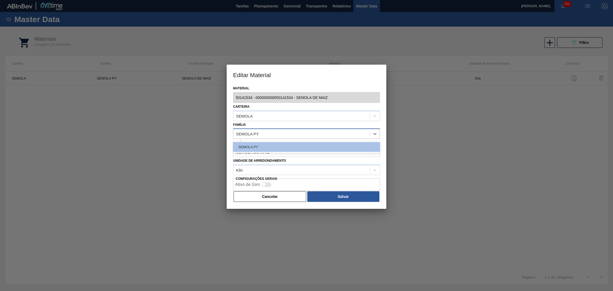
drag, startPoint x: 291, startPoint y: 133, endPoint x: 298, endPoint y: 134, distance: 7.0
click at [292, 133] on div "SEMOLA PY" at bounding box center [301, 134] width 136 height 8
drag, startPoint x: 272, startPoint y: 138, endPoint x: 266, endPoint y: 139, distance: 6.2
click at [272, 138] on div "SEMOLA PY" at bounding box center [306, 133] width 147 height 10
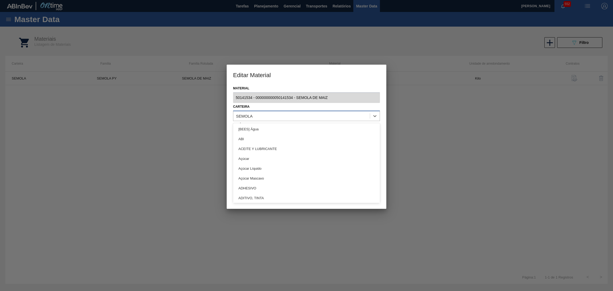
click at [241, 113] on div "SEMOLA" at bounding box center [301, 116] width 136 height 8
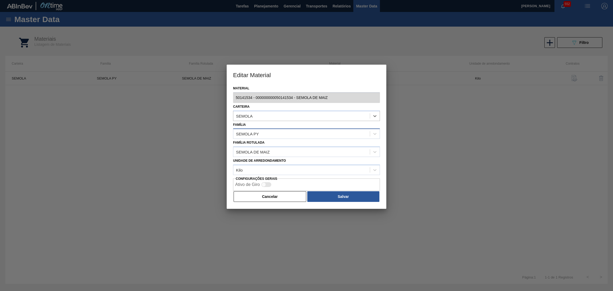
click at [277, 134] on div "SEMOLA PY" at bounding box center [301, 134] width 136 height 8
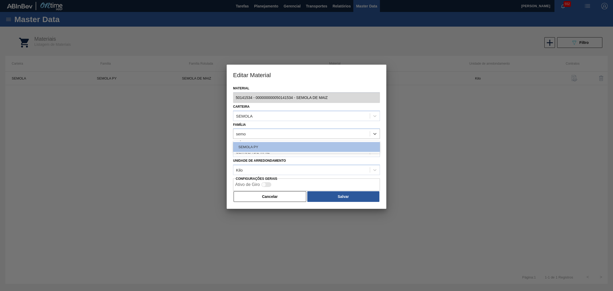
type input "semo"
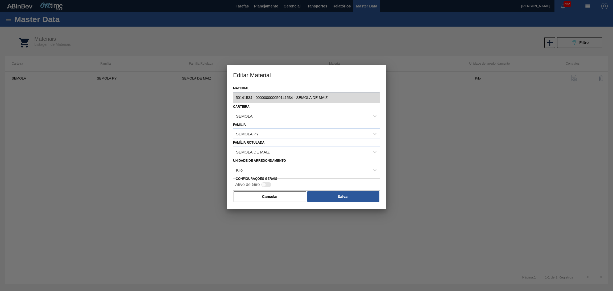
click at [384, 125] on div "Material 50141534 - 000000000050141534 - SEMOLA DE MAIZ Carteira SEMOLA Família…" at bounding box center [307, 147] width 160 height 124
click at [286, 197] on button "Cancelar" at bounding box center [270, 196] width 73 height 11
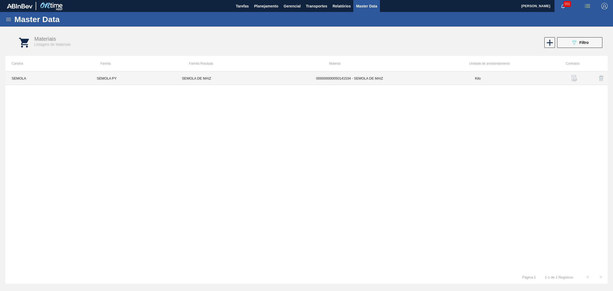
click at [449, 78] on td "000000000050141534 - SEMOLA DE MAIZ" at bounding box center [389, 79] width 159 height 14
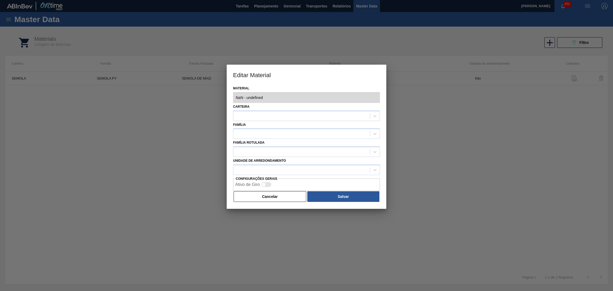
type input "50141534 - 000000000050141534 - SEMOLA DE MAIZ"
click at [272, 117] on div at bounding box center [301, 116] width 136 height 8
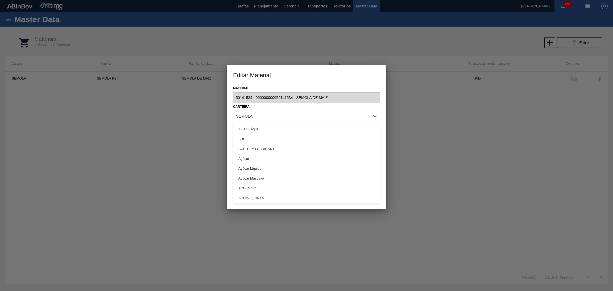
click at [309, 106] on div "Carteira option [BEES] Água focused, 1 of 101. 101 results available. Use Up an…" at bounding box center [306, 112] width 147 height 18
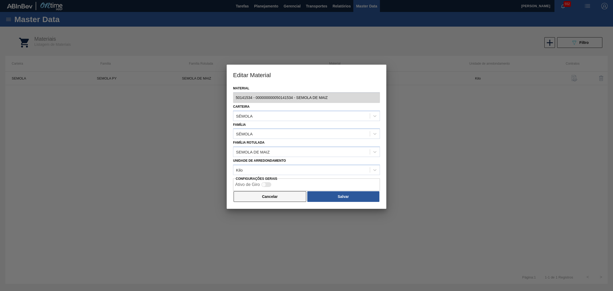
click at [289, 199] on button "Cancelar" at bounding box center [270, 196] width 73 height 11
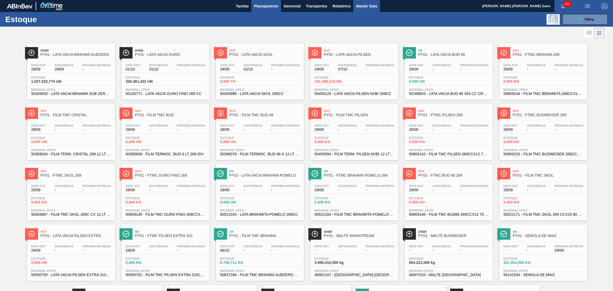
click at [372, 9] on button "Master Data" at bounding box center [366, 6] width 26 height 12
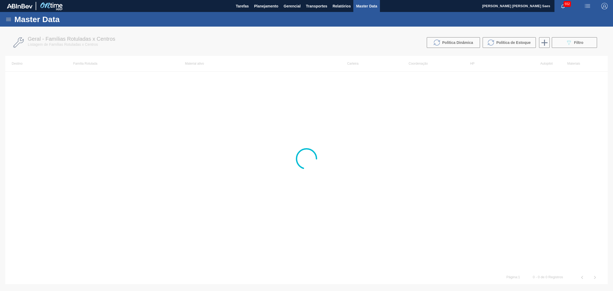
click at [4, 18] on div "Master Data" at bounding box center [306, 19] width 613 height 15
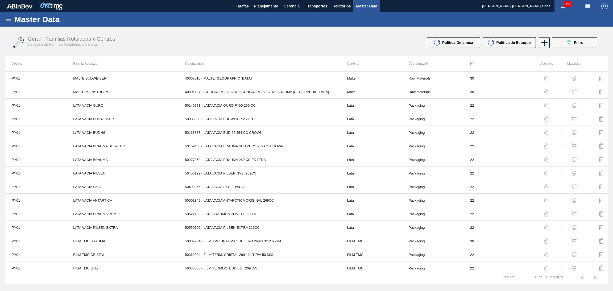
click at [13, 19] on div "Master Data" at bounding box center [306, 19] width 613 height 15
click at [10, 18] on icon at bounding box center [8, 19] width 6 height 6
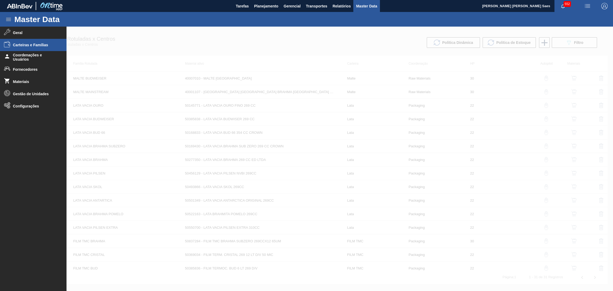
click at [34, 43] on span "Carteiras e Famílias" at bounding box center [35, 45] width 44 height 4
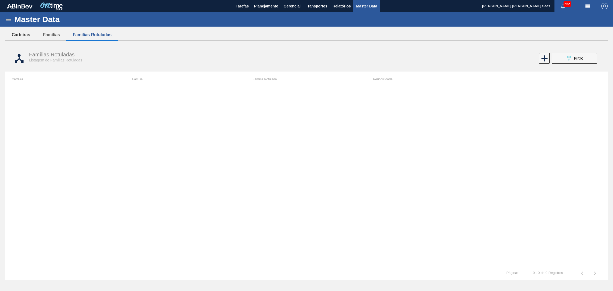
click at [19, 33] on button "Carteiras" at bounding box center [20, 34] width 31 height 11
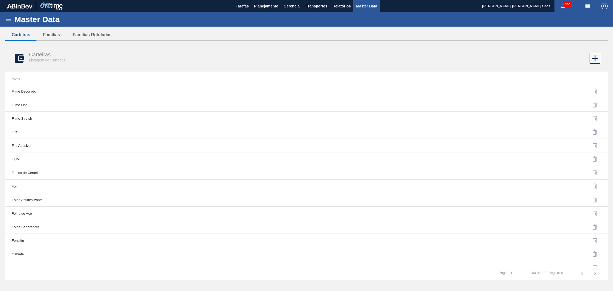
scroll to position [1181, 0]
click at [596, 272] on icon "button" at bounding box center [594, 273] width 6 height 6
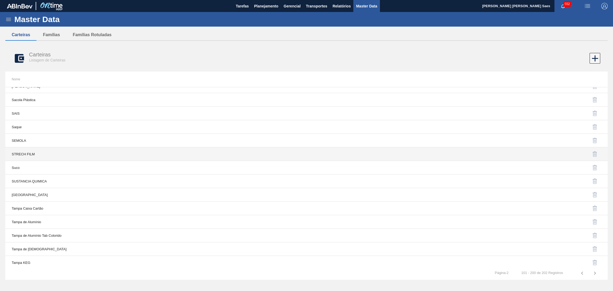
scroll to position [862, 0]
click at [20, 158] on td "SEMOLA" at bounding box center [155, 154] width 301 height 14
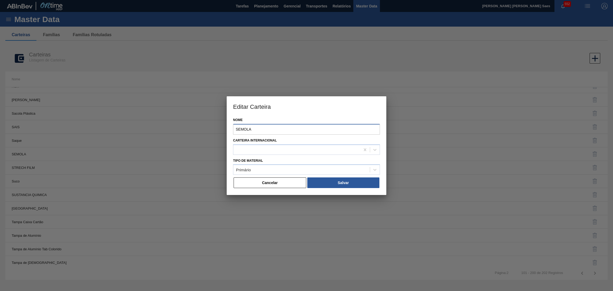
click at [240, 128] on input "SEMOLA" at bounding box center [306, 129] width 147 height 11
click at [325, 184] on button "Salvar" at bounding box center [343, 182] width 72 height 11
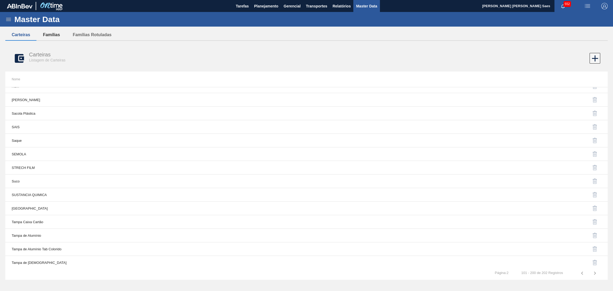
click at [48, 31] on button "Famílias" at bounding box center [51, 34] width 30 height 11
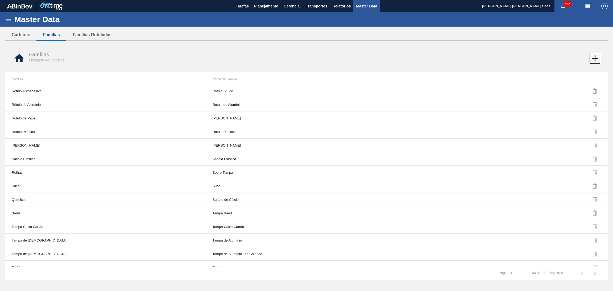
scroll to position [1181, 0]
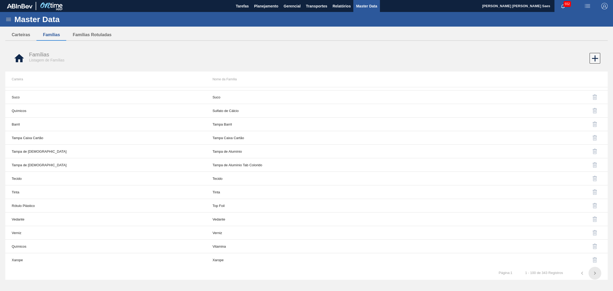
click at [596, 272] on icon "button" at bounding box center [594, 273] width 6 height 6
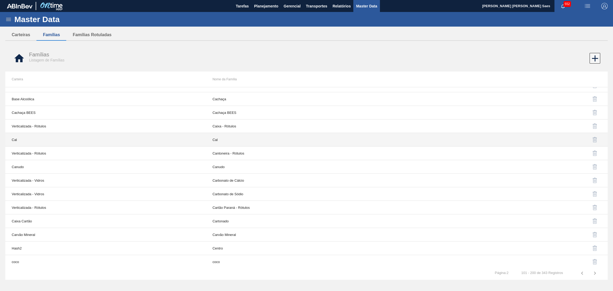
scroll to position [0, 0]
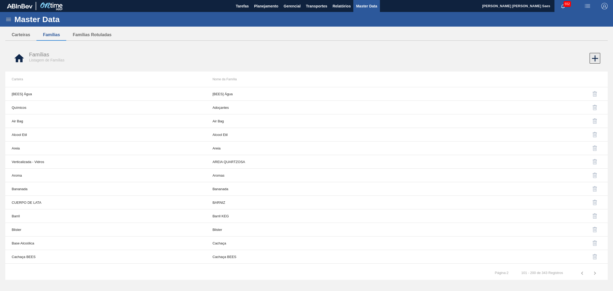
click at [595, 53] on icon at bounding box center [595, 58] width 10 height 10
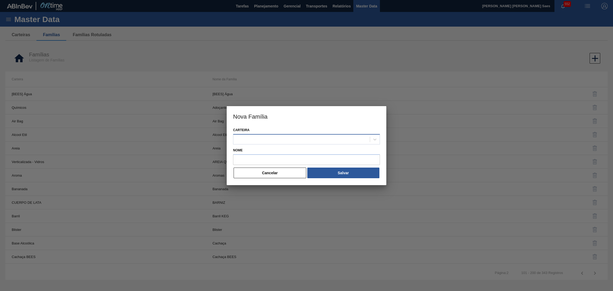
click at [261, 139] on div at bounding box center [301, 139] width 136 height 8
type input "semola"
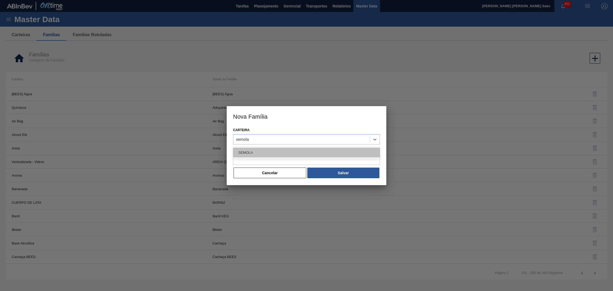
click at [254, 152] on div "SEMOLA" at bounding box center [306, 153] width 147 height 10
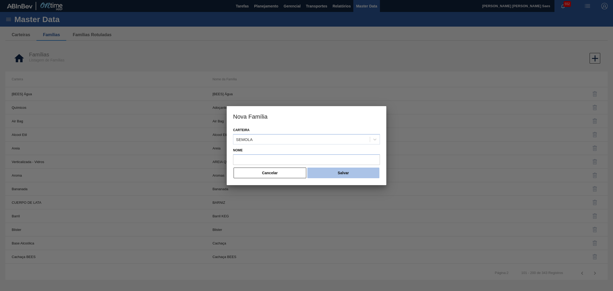
click at [329, 173] on button "Salvar" at bounding box center [343, 173] width 72 height 11
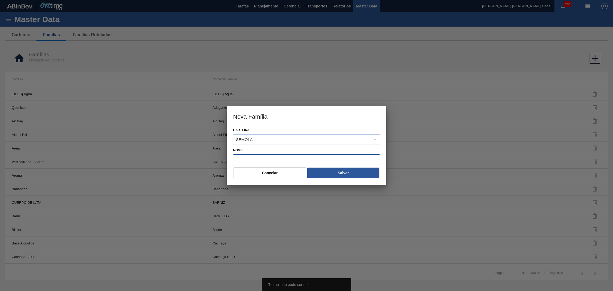
click at [276, 163] on input "Nome" at bounding box center [306, 159] width 147 height 11
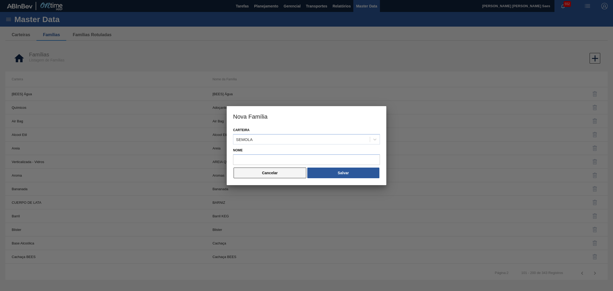
click at [263, 174] on button "Cancelar" at bounding box center [270, 173] width 73 height 11
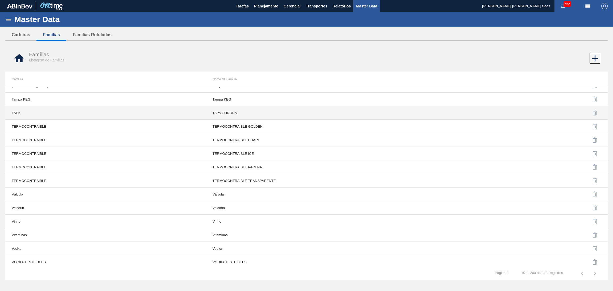
scroll to position [1181, 0]
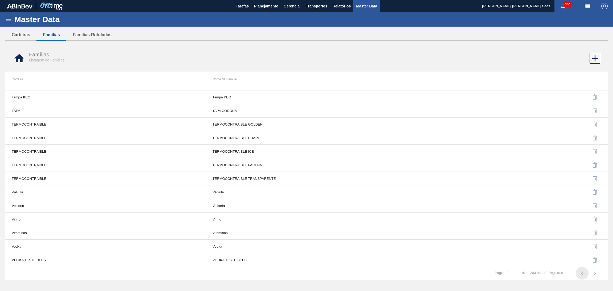
click at [582, 274] on icon "button" at bounding box center [582, 273] width 2 height 3
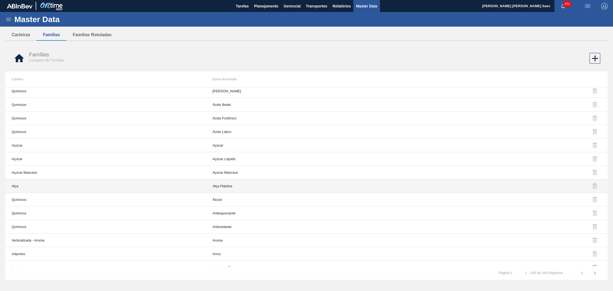
scroll to position [0, 0]
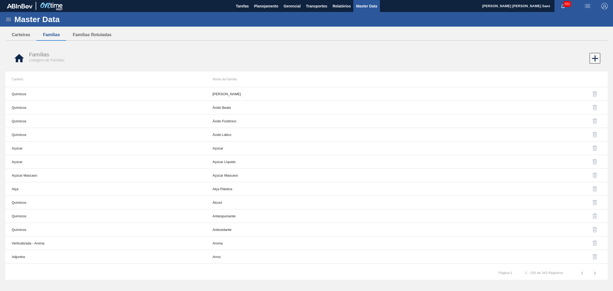
drag, startPoint x: 224, startPoint y: 78, endPoint x: 285, endPoint y: 64, distance: 63.0
click at [285, 64] on div "Famílias Listagem de Famílias" at bounding box center [306, 58] width 602 height 20
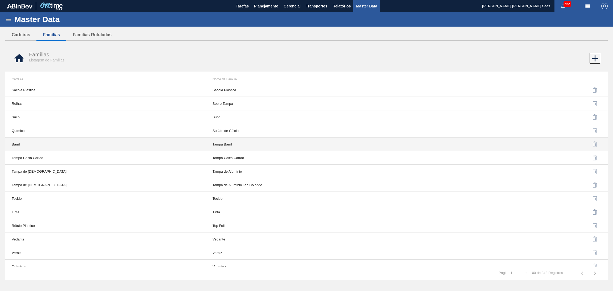
scroll to position [1181, 0]
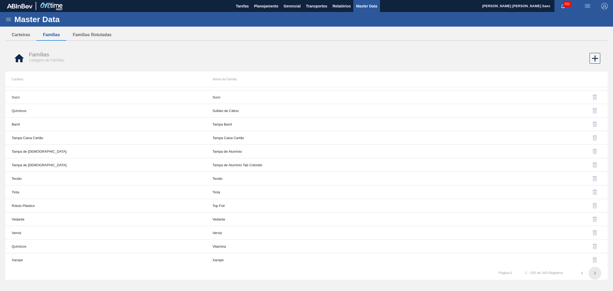
click at [594, 274] on icon "button" at bounding box center [595, 273] width 2 height 3
click at [593, 274] on icon "button" at bounding box center [594, 273] width 6 height 6
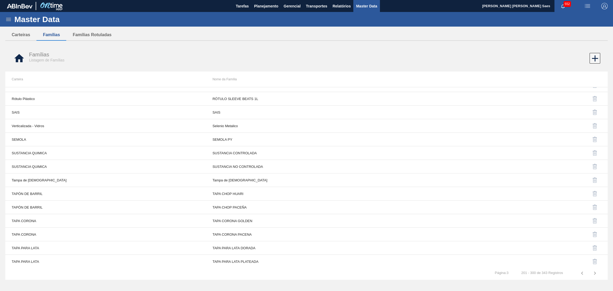
scroll to position [976, 0]
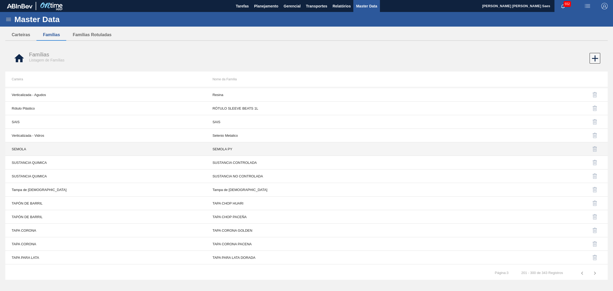
click at [227, 150] on td "SEMOLA PY" at bounding box center [306, 149] width 201 height 14
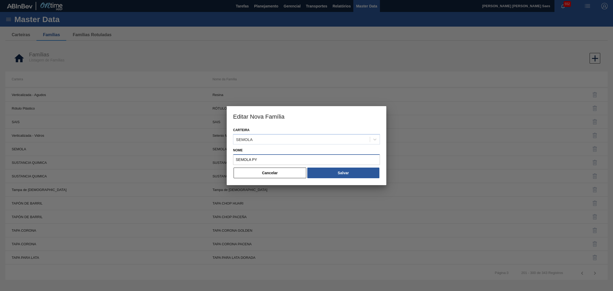
click at [263, 161] on input "SEMOLA PY" at bounding box center [306, 159] width 147 height 11
type input "SEMOLA"
click at [336, 168] on button "Salvar" at bounding box center [343, 173] width 72 height 11
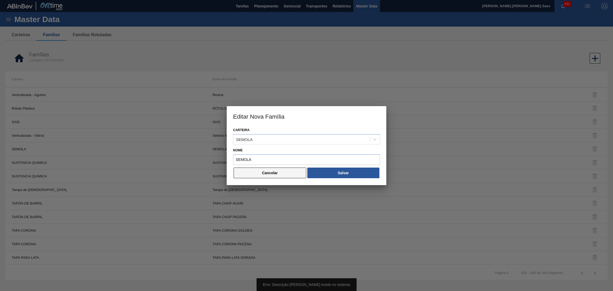
click at [283, 174] on button "Cancelar" at bounding box center [270, 173] width 73 height 11
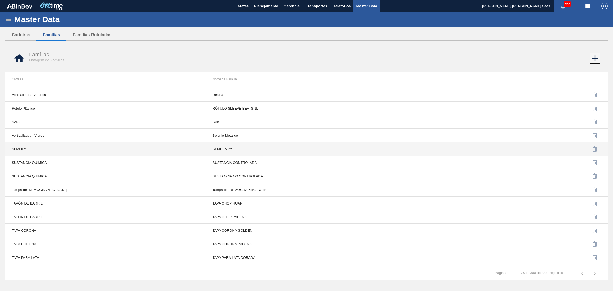
click at [224, 151] on td "SEMOLA PY" at bounding box center [306, 149] width 201 height 14
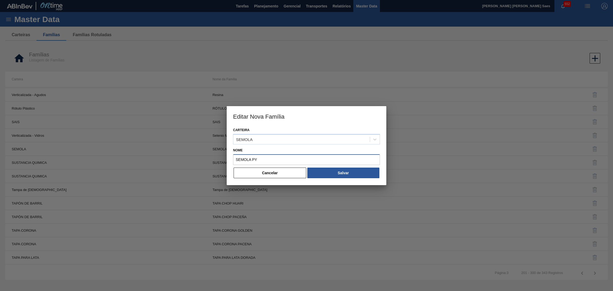
click at [266, 161] on input "SEMOLA PY" at bounding box center [306, 159] width 147 height 11
click at [337, 172] on button "Salvar" at bounding box center [343, 173] width 72 height 11
click at [240, 158] on input "SEMOLA" at bounding box center [306, 159] width 147 height 11
type input "SÉMOLA"
drag, startPoint x: 240, startPoint y: 138, endPoint x: 241, endPoint y: 145, distance: 7.2
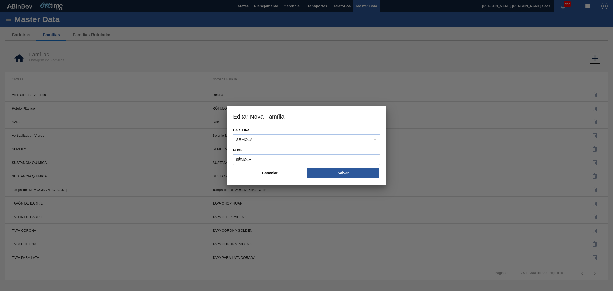
click at [240, 138] on div "SEMOLA" at bounding box center [244, 139] width 17 height 5
click at [285, 124] on h3 "Editar Nova Família" at bounding box center [307, 116] width 160 height 20
click at [319, 173] on button "Salvar" at bounding box center [343, 173] width 72 height 11
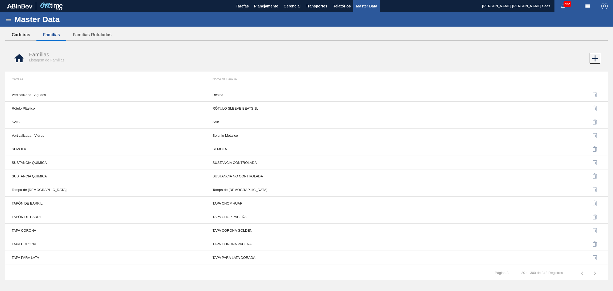
click at [20, 32] on button "Carteiras" at bounding box center [20, 34] width 31 height 11
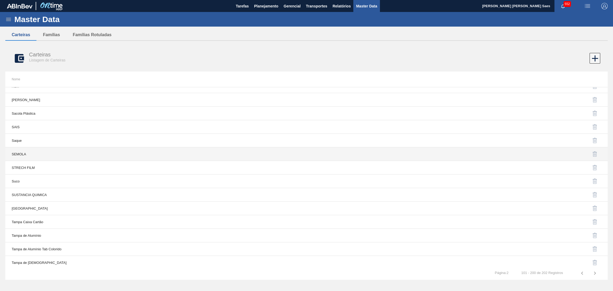
click at [24, 155] on td "SEMOLA" at bounding box center [155, 154] width 301 height 14
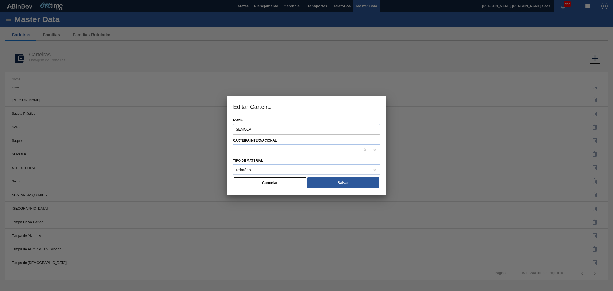
click at [240, 128] on input "SEMOLA" at bounding box center [306, 129] width 147 height 11
type input "SÉMOLA"
click at [324, 185] on button "Salvar" at bounding box center [343, 182] width 72 height 11
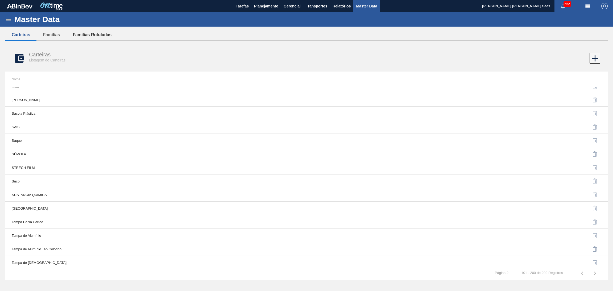
click at [92, 36] on button "Famílias Rotuladas" at bounding box center [92, 34] width 52 height 11
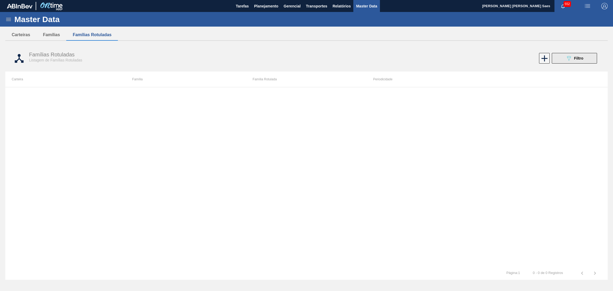
click at [584, 60] on button "089F7B8B-B2A5-4AFE-B5C0-19BA573D28AC Filtro" at bounding box center [574, 58] width 45 height 11
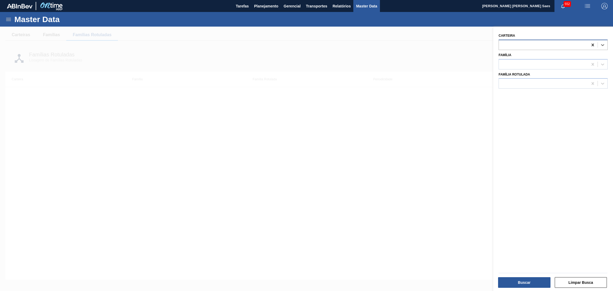
click at [590, 43] on icon at bounding box center [592, 44] width 5 height 5
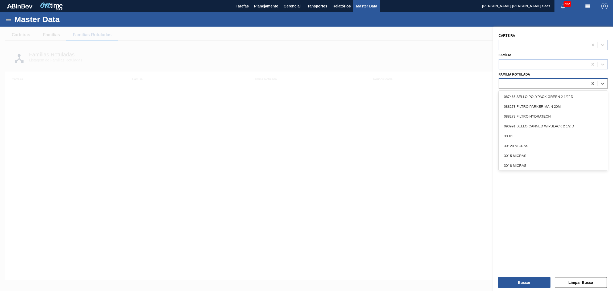
click at [537, 85] on div at bounding box center [543, 84] width 89 height 8
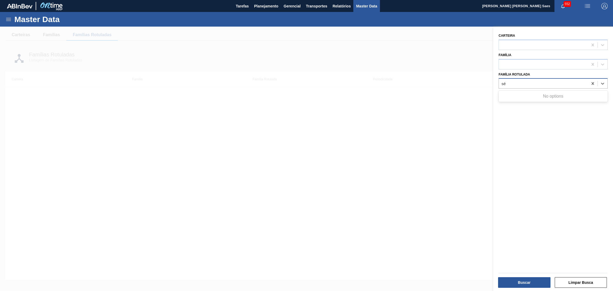
type Rotulada "s"
type Rotulada "emola"
click at [439, 40] on div at bounding box center [306, 172] width 613 height 291
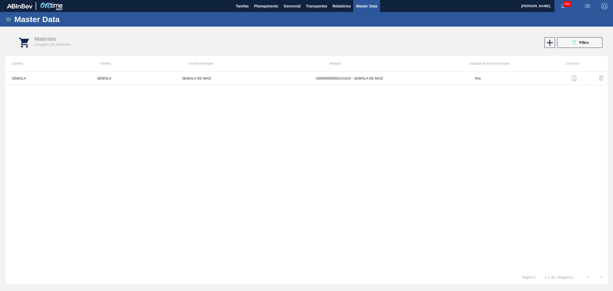
click at [574, 77] on img "button" at bounding box center [574, 78] width 6 height 6
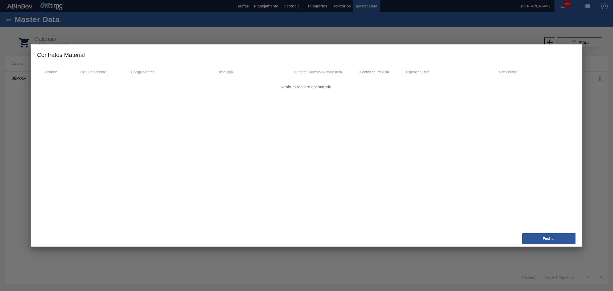
click at [536, 236] on button "Fechar" at bounding box center [548, 238] width 53 height 11
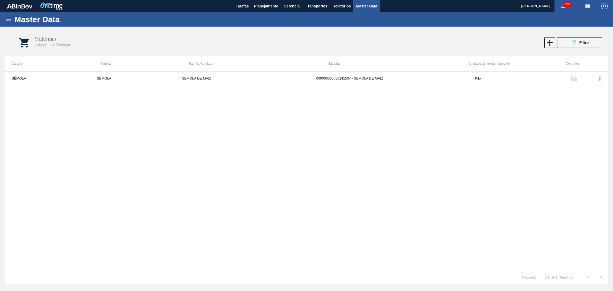
click at [7, 18] on icon at bounding box center [8, 19] width 6 height 6
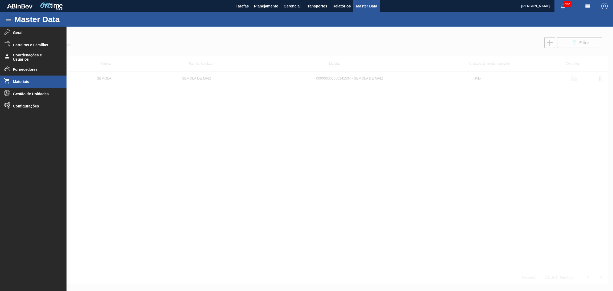
click at [26, 77] on li "Materiais" at bounding box center [33, 82] width 66 height 12
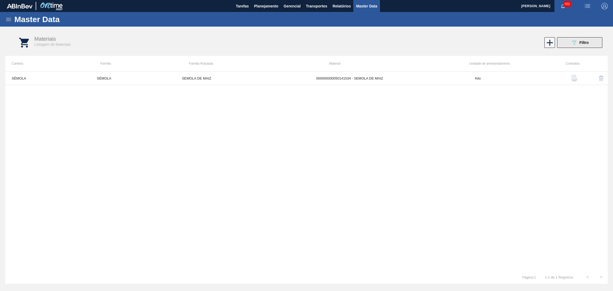
click at [572, 43] on icon "089F7B8B-B2A5-4AFE-B5C0-19BA573D28AC" at bounding box center [574, 42] width 6 height 6
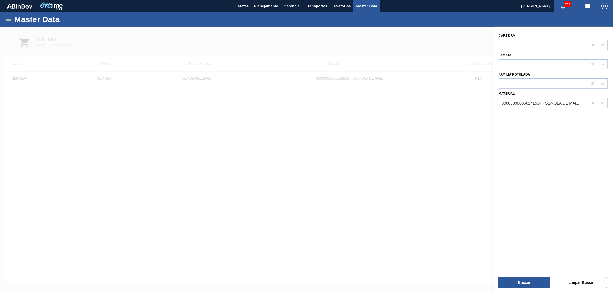
click at [393, 109] on div at bounding box center [306, 172] width 613 height 291
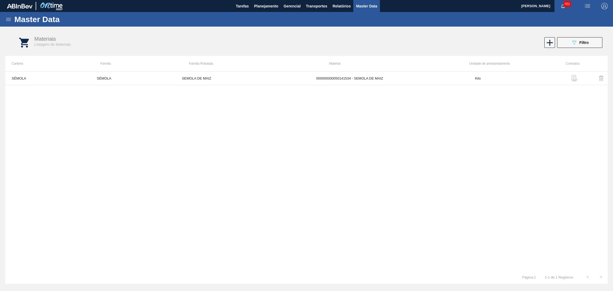
click at [582, 43] on span "Filtro" at bounding box center [583, 42] width 9 height 4
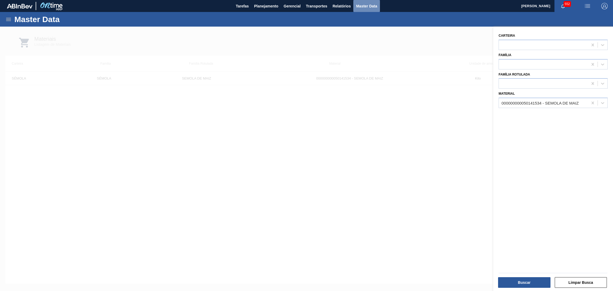
click at [362, 5] on span "Master Data" at bounding box center [366, 6] width 21 height 6
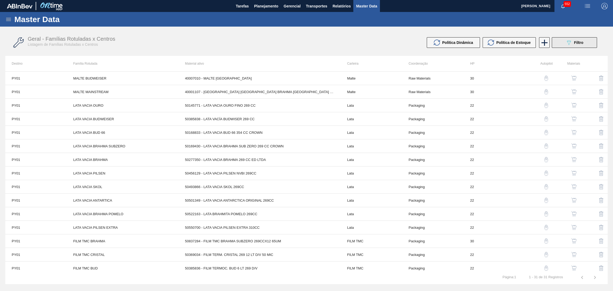
click at [580, 40] on span "Filtro" at bounding box center [578, 42] width 9 height 4
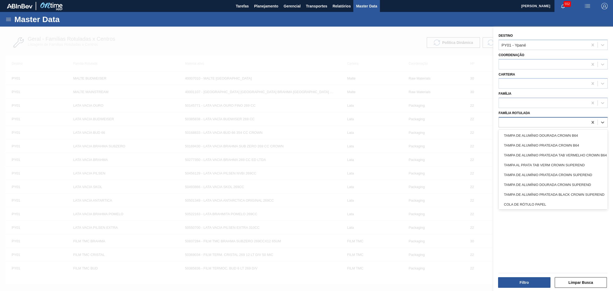
click at [542, 121] on div at bounding box center [543, 122] width 89 height 8
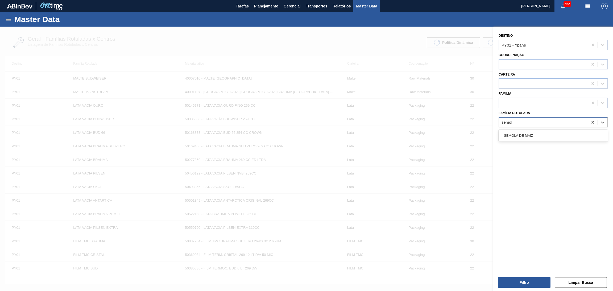
type Rotulada "semola"
click at [530, 133] on div "SEMOLA DE MAIZ" at bounding box center [552, 136] width 109 height 10
click at [520, 280] on button "Filtro" at bounding box center [524, 282] width 52 height 11
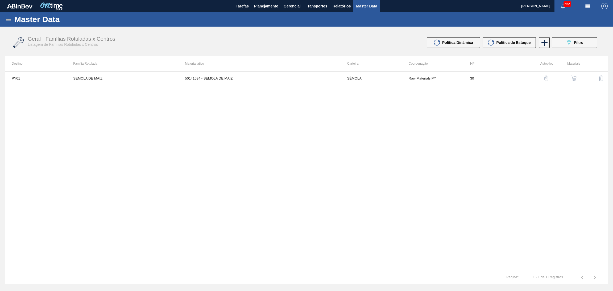
click at [571, 78] on img "button" at bounding box center [573, 78] width 5 height 5
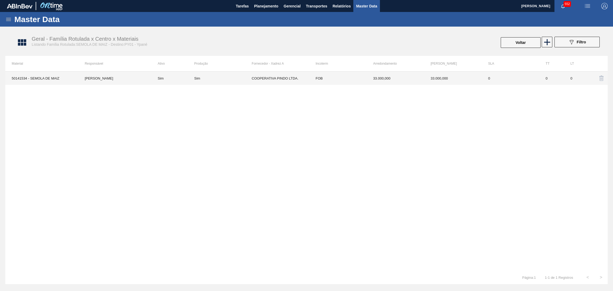
click at [166, 80] on td "Sim" at bounding box center [172, 78] width 43 height 13
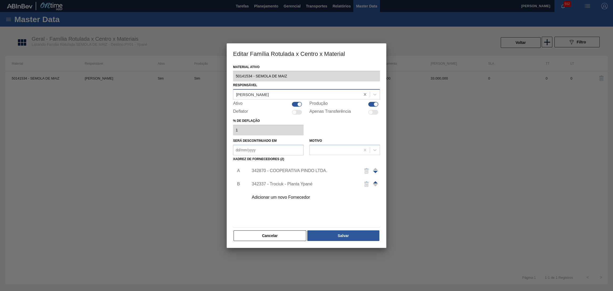
click at [364, 93] on icon at bounding box center [364, 94] width 5 height 5
type input "saes"
click at [307, 110] on div "[PERSON_NAME]" at bounding box center [306, 108] width 147 height 10
click at [300, 166] on div "342870 - COOPERATIVA PINDO LTDA." at bounding box center [312, 170] width 134 height 13
click at [301, 169] on div "342870 - COOPERATIVA PINDO LTDA." at bounding box center [304, 170] width 104 height 5
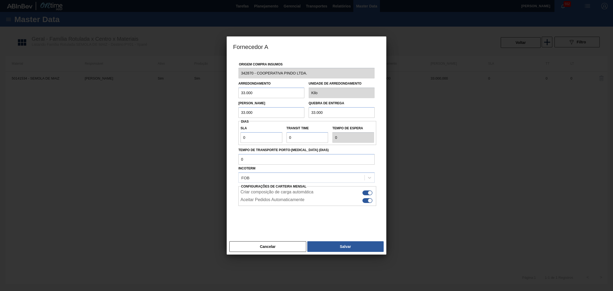
drag, startPoint x: 333, startPoint y: 114, endPoint x: 277, endPoint y: 113, distance: 55.9
click at [277, 113] on div "Lote Mínimo 33.000 Quebra de entrega 33.000" at bounding box center [306, 108] width 140 height 20
type input "300.000"
click at [334, 249] on button "Salvar" at bounding box center [345, 246] width 76 height 11
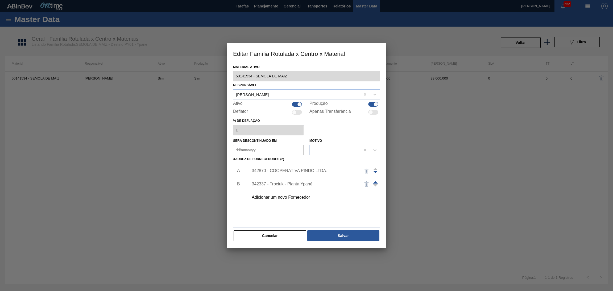
click at [308, 185] on div "342337 - Trociuk - Planta Ypané" at bounding box center [304, 184] width 104 height 5
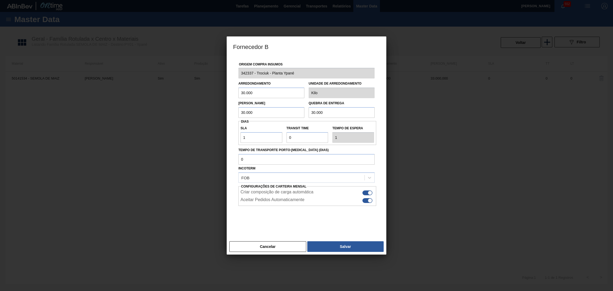
click at [336, 109] on input "30.000" at bounding box center [342, 112] width 66 height 11
type input "300.000"
click at [332, 244] on button "Salvar" at bounding box center [345, 246] width 76 height 11
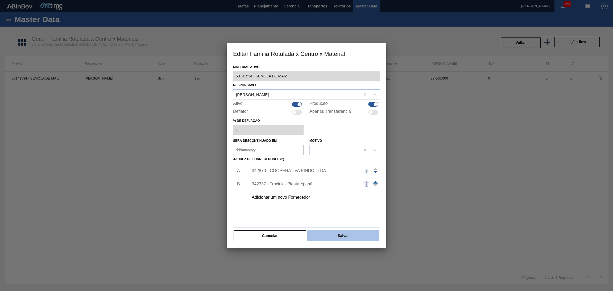
click at [333, 238] on button "Salvar" at bounding box center [343, 235] width 72 height 11
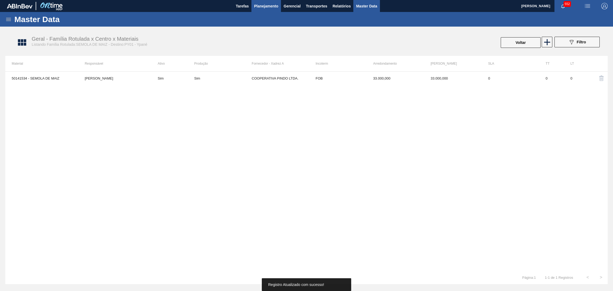
click at [264, 1] on button "Planejamento" at bounding box center [266, 6] width 30 height 12
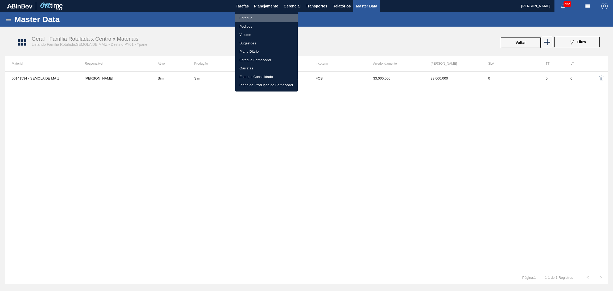
click at [257, 18] on li "Estoque" at bounding box center [266, 18] width 63 height 9
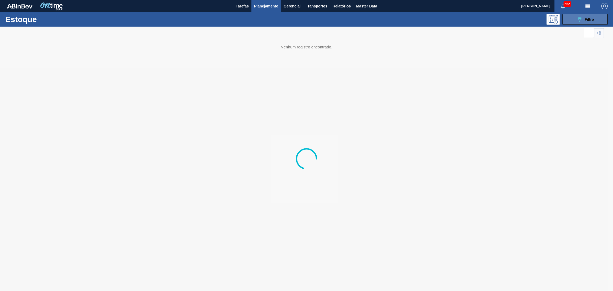
click at [576, 19] on icon "089F7B8B-B2A5-4AFE-B5C0-19BA573D28AC" at bounding box center [579, 19] width 6 height 6
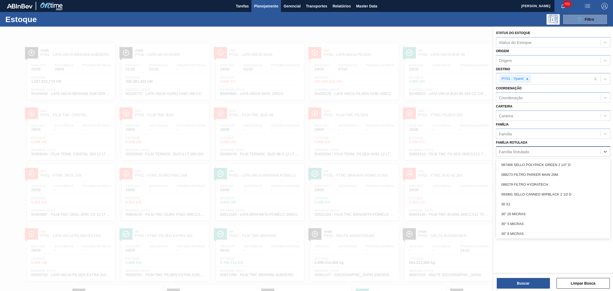
drag, startPoint x: 518, startPoint y: 152, endPoint x: 518, endPoint y: 147, distance: 5.3
click at [518, 149] on div "Família Rotulada" at bounding box center [514, 151] width 30 height 5
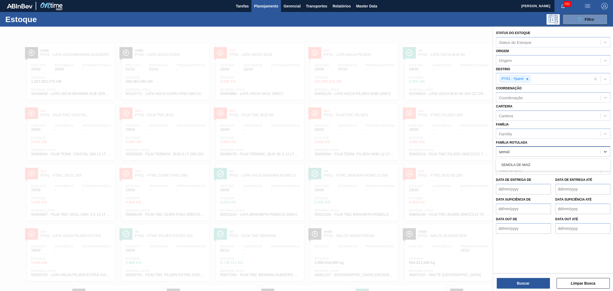
type Rotulada "semola"
click at [523, 160] on div "SEMOLA DE MAIZ" at bounding box center [553, 165] width 114 height 10
click at [523, 281] on button "Buscar" at bounding box center [523, 283] width 53 height 11
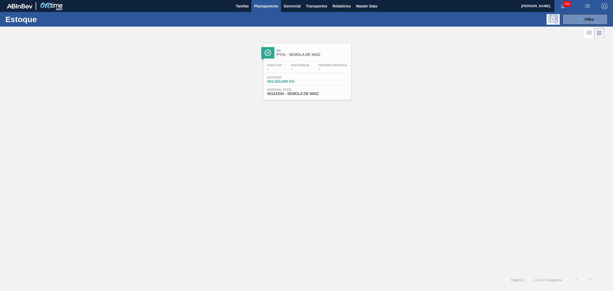
click at [304, 77] on span "Estoque" at bounding box center [285, 77] width 37 height 3
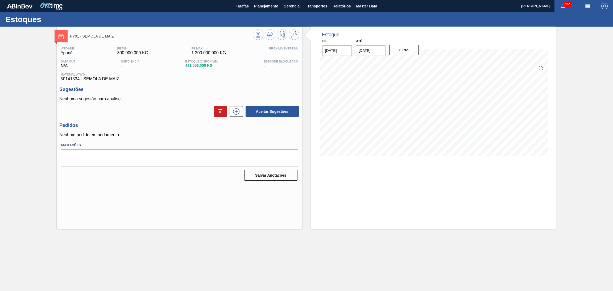
click at [178, 80] on span "50141534 - SEMOLA DE MAIZ" at bounding box center [179, 79] width 237 height 5
click at [235, 110] on icon at bounding box center [236, 111] width 9 height 6
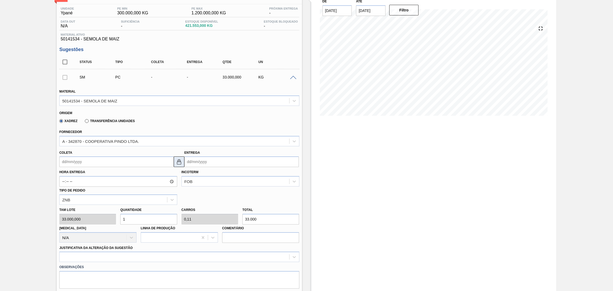
scroll to position [80, 0]
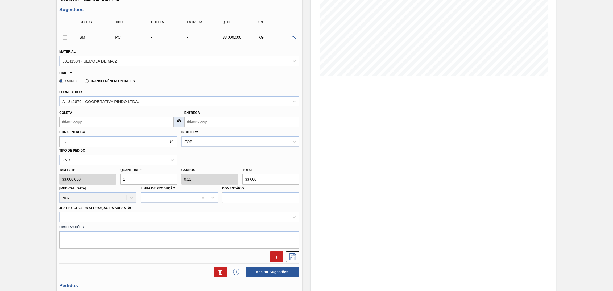
click at [179, 120] on img at bounding box center [179, 122] width 6 height 6
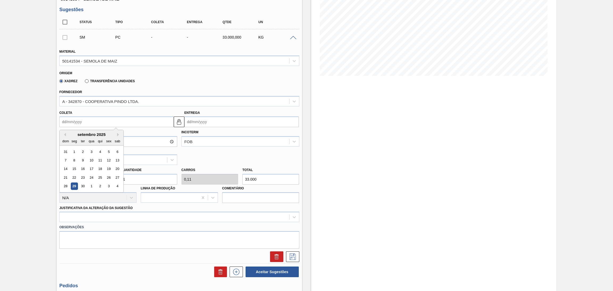
click at [149, 125] on input "Coleta" at bounding box center [116, 121] width 114 height 11
click at [99, 184] on div "2" at bounding box center [100, 186] width 7 height 7
type input "[DATE]"
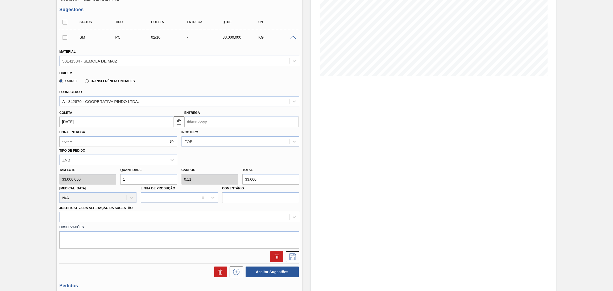
click at [201, 156] on div "Hora Entrega Incoterm FOB Tipo de pedido ZNB" at bounding box center [179, 146] width 244 height 38
click at [178, 120] on img at bounding box center [179, 122] width 6 height 6
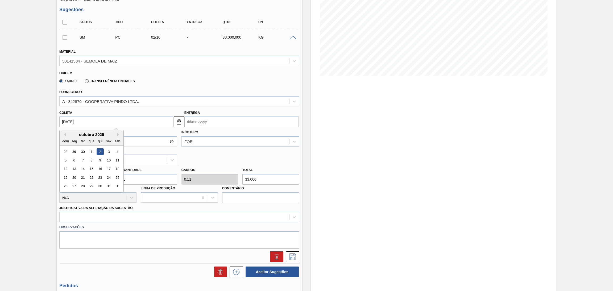
click at [155, 123] on input "[DATE]" at bounding box center [116, 121] width 114 height 11
click at [97, 150] on div "2" at bounding box center [100, 151] width 7 height 7
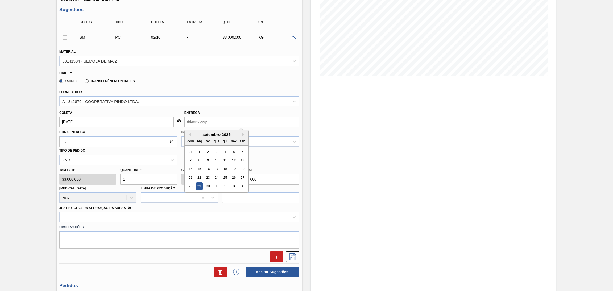
drag, startPoint x: 192, startPoint y: 120, endPoint x: 195, endPoint y: 120, distance: 3.5
click at [195, 120] on input "Entrega" at bounding box center [241, 121] width 114 height 11
click at [183, 112] on div "Coleta [DATE] Entrega Previous Month Next Month [DATE] dom seg ter qua qui sex …" at bounding box center [179, 118] width 244 height 20
click at [200, 122] on input "Entrega" at bounding box center [241, 121] width 114 height 11
click at [222, 185] on div "2" at bounding box center [225, 186] width 7 height 7
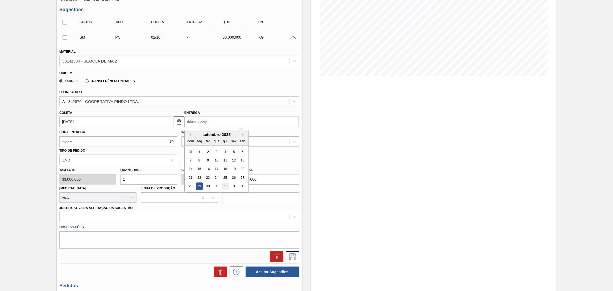
type input "[DATE]"
click at [225, 146] on div "Hora Entrega Incoterm FOB Tipo de pedido ZNB" at bounding box center [179, 146] width 244 height 38
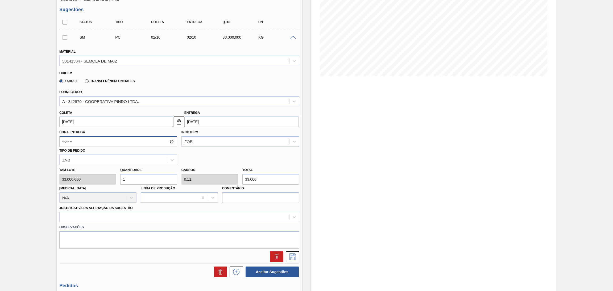
click at [174, 140] on input "Hora Entrega" at bounding box center [118, 141] width 118 height 11
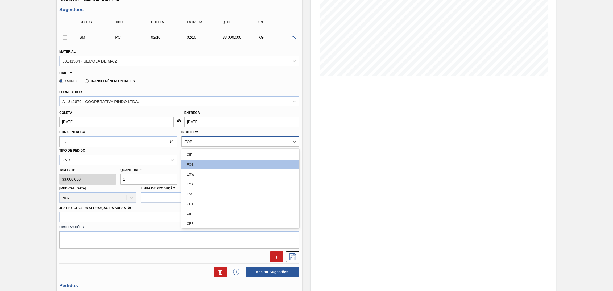
click at [200, 139] on div "FOB" at bounding box center [235, 142] width 107 height 8
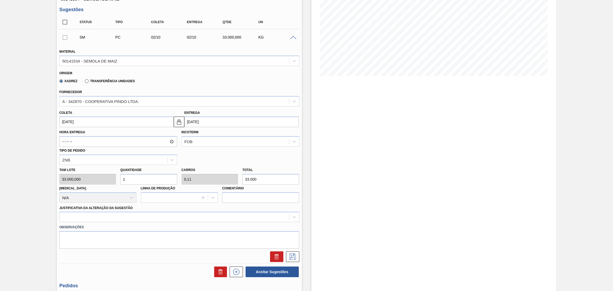
drag, startPoint x: 233, startPoint y: 131, endPoint x: 213, endPoint y: 135, distance: 20.6
click at [233, 132] on div "Incoterm FOB" at bounding box center [240, 137] width 118 height 18
click at [173, 159] on icon at bounding box center [171, 160] width 3 height 2
click at [205, 153] on div "Hora Entrega Incoterm FOB Tipo de pedido option ZEB focused, 1 of 2. 2 results …" at bounding box center [179, 146] width 244 height 38
click at [147, 176] on input "1" at bounding box center [148, 179] width 57 height 11
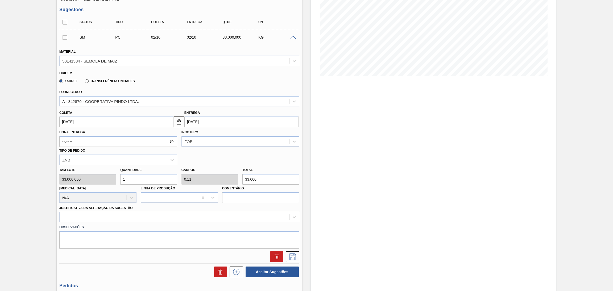
type input "0"
type input "9"
type input "0,99"
type input "297.000"
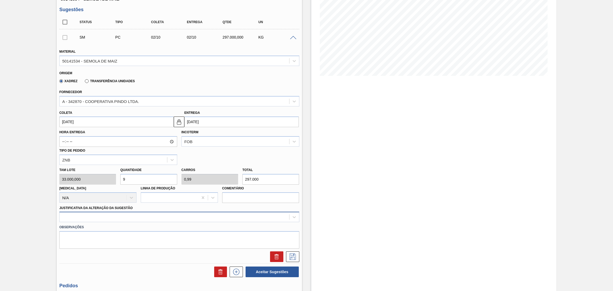
type input "9"
click at [188, 217] on div at bounding box center [179, 217] width 240 height 10
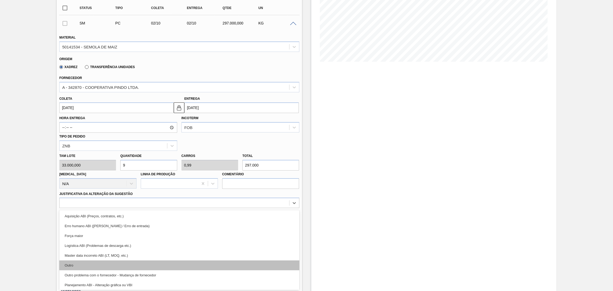
click at [153, 264] on div "Outro" at bounding box center [179, 265] width 240 height 10
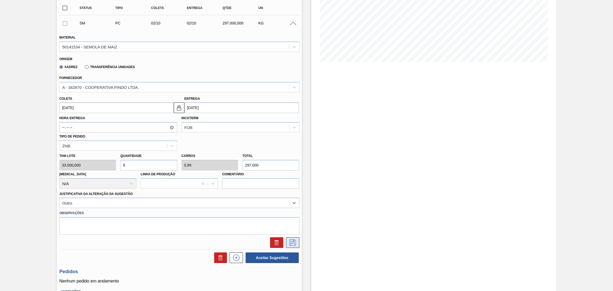
click at [295, 239] on icon at bounding box center [292, 242] width 9 height 6
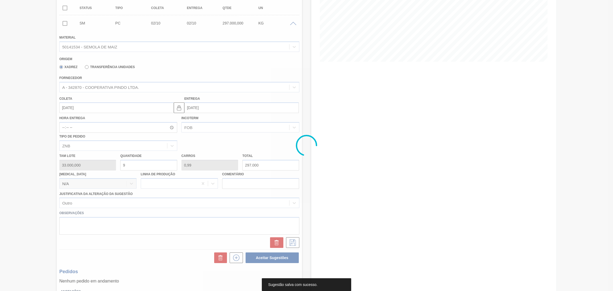
scroll to position [0, 0]
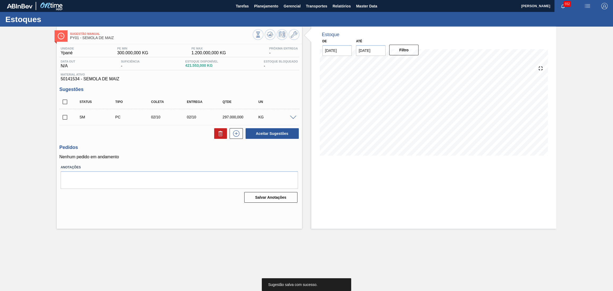
click at [67, 100] on input "checkbox" at bounding box center [64, 101] width 11 height 11
checkbox input "true"
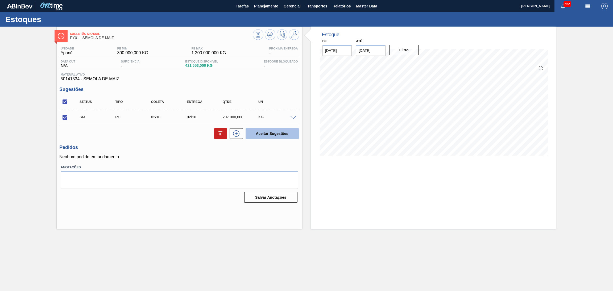
click at [276, 130] on button "Aceitar Sugestões" at bounding box center [271, 133] width 53 height 11
checkbox input "false"
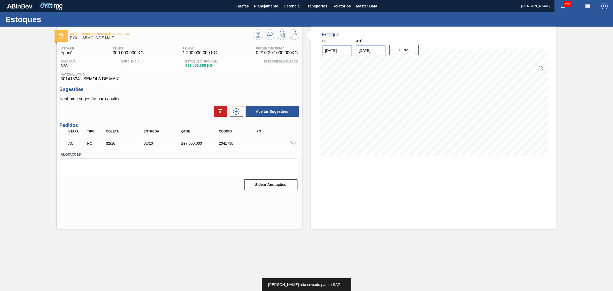
click at [291, 142] on span at bounding box center [293, 143] width 6 height 4
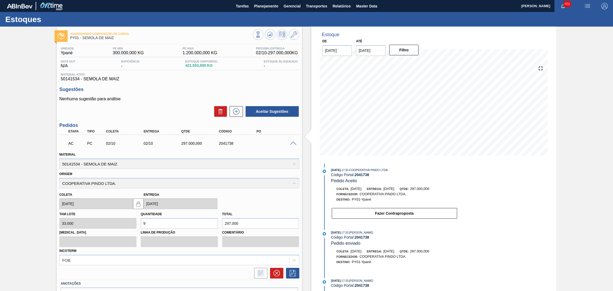
scroll to position [7, 0]
click at [236, 110] on icon at bounding box center [236, 111] width 9 height 6
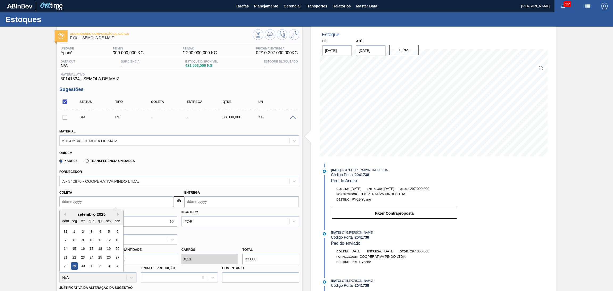
click at [160, 201] on input "Coleta" at bounding box center [116, 201] width 114 height 11
click at [98, 265] on div "2" at bounding box center [100, 266] width 7 height 7
type input "[DATE]"
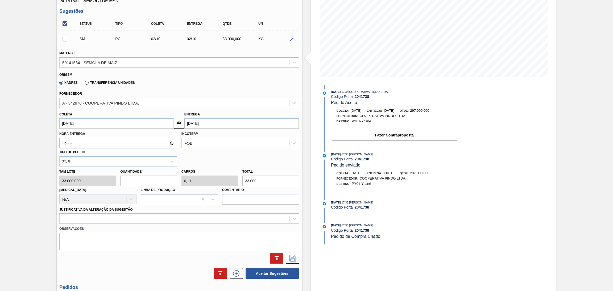
scroll to position [80, 0]
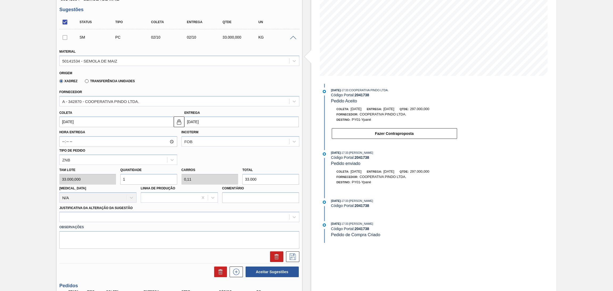
click at [130, 182] on input "1" at bounding box center [148, 179] width 57 height 11
type input "10"
type input "1,1"
type input "330.000"
type input "10"
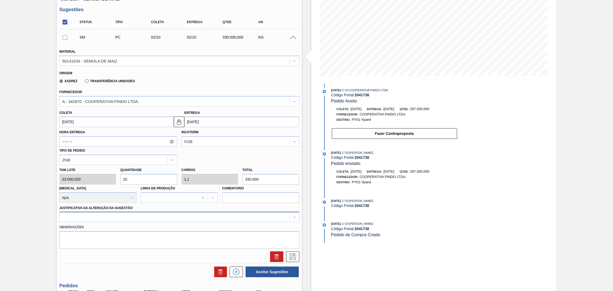
click at [167, 216] on div at bounding box center [179, 217] width 240 height 10
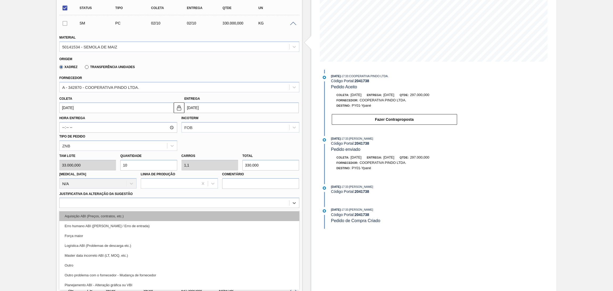
click at [131, 218] on div "Aquisição ABI (Preços, contratos, etc.)" at bounding box center [179, 216] width 240 height 10
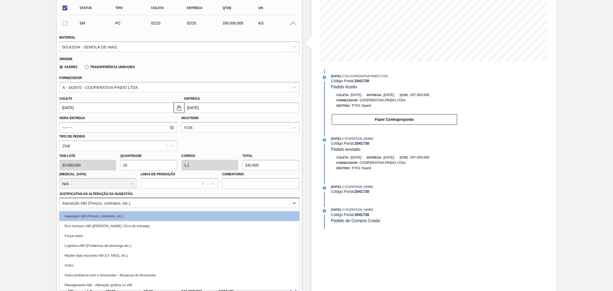
click at [239, 204] on div "Aquisição ABI (Preços, contratos, etc.)" at bounding box center [175, 203] width 230 height 8
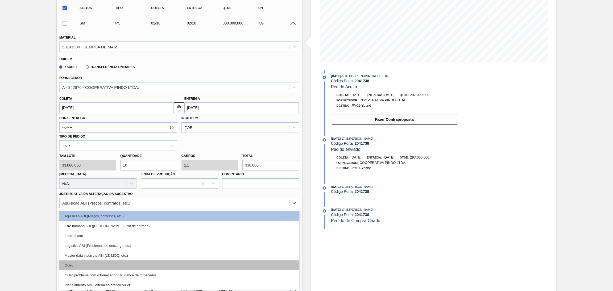
click at [156, 260] on div "Outro" at bounding box center [179, 265] width 240 height 10
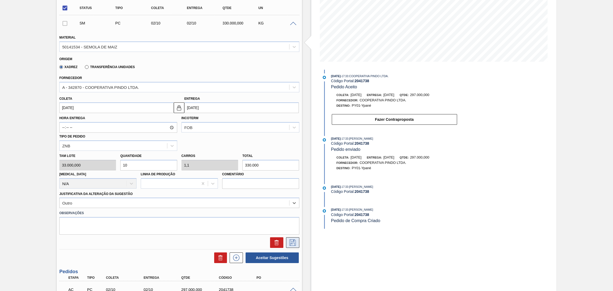
click at [292, 240] on icon at bounding box center [292, 242] width 6 height 6
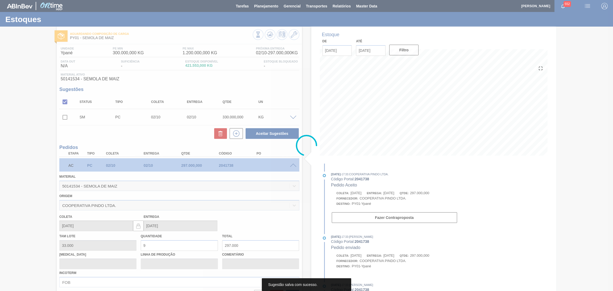
scroll to position [0, 0]
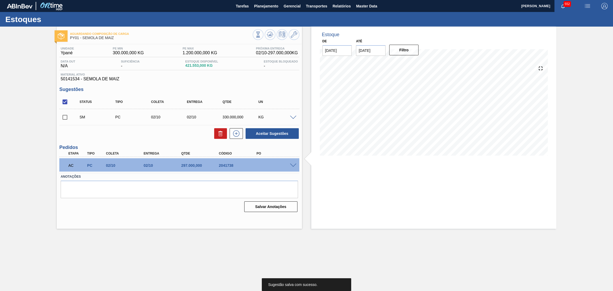
click at [64, 115] on input "checkbox" at bounding box center [64, 117] width 11 height 11
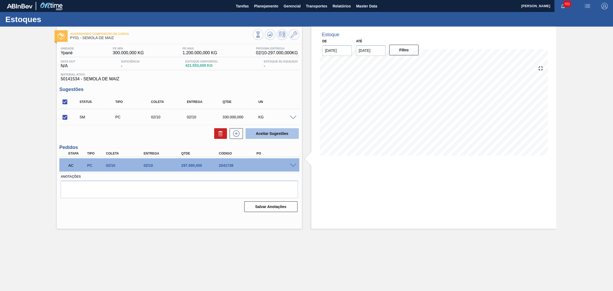
click at [267, 131] on button "Aceitar Sugestões" at bounding box center [271, 133] width 53 height 11
checkbox input "false"
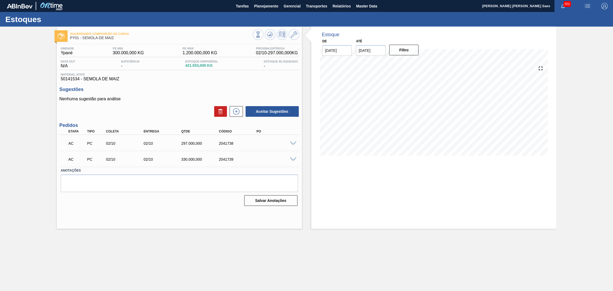
click at [292, 160] on div "AC PC 02/10 02/10 330.000,000 2041739" at bounding box center [179, 158] width 240 height 13
click at [293, 157] on div at bounding box center [294, 159] width 11 height 4
click at [293, 158] on span at bounding box center [293, 159] width 6 height 4
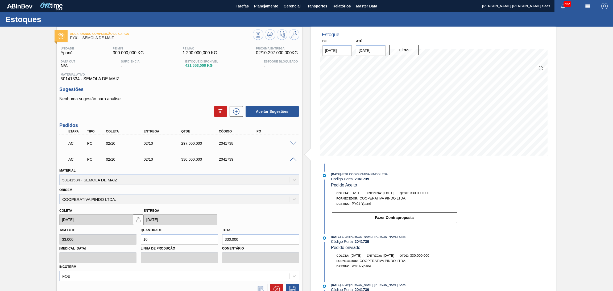
click at [293, 142] on span at bounding box center [293, 143] width 6 height 4
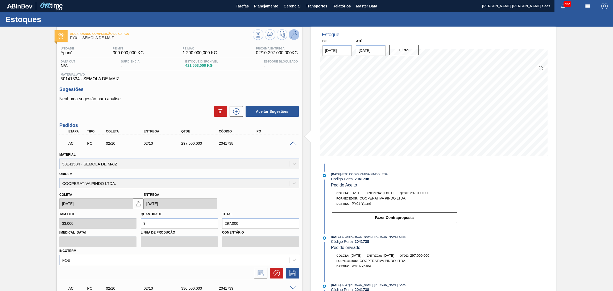
click at [297, 34] on button at bounding box center [294, 34] width 11 height 11
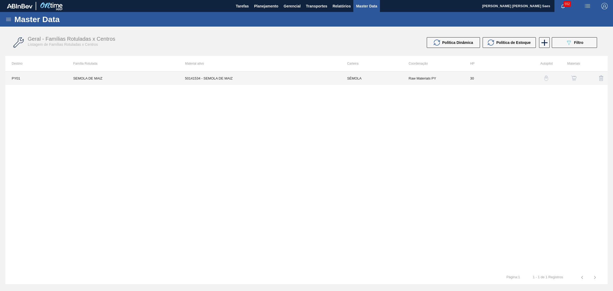
click at [237, 81] on td "50141534 - SEMOLA DE MAIZ" at bounding box center [259, 78] width 162 height 13
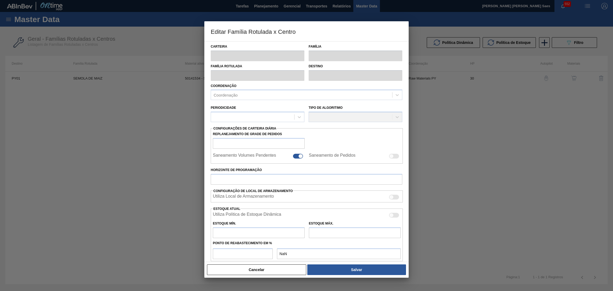
type input "SÉMOLA"
type input "SEMOLA DE MAIZ"
type input "PY01 - Ypané"
type input "30"
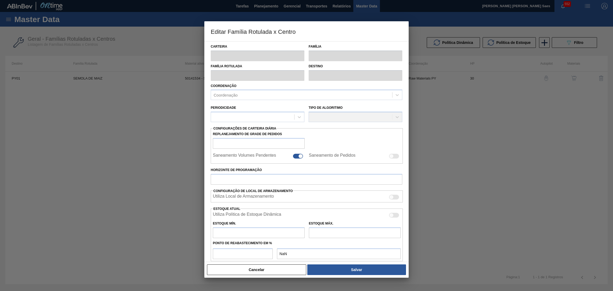
type input "300.000"
type input "1.200.000"
type input "17"
type input "453.000,000"
checkbox input "true"
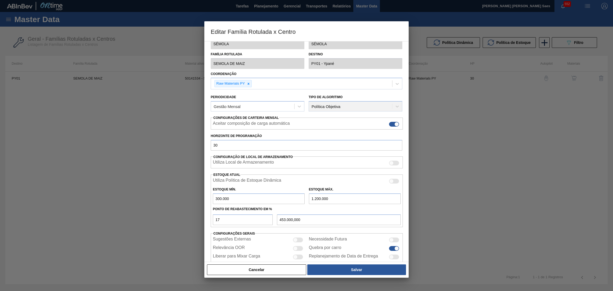
scroll to position [23, 0]
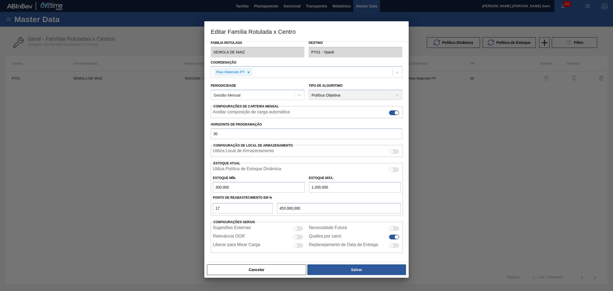
click at [297, 234] on div "Relevância OOR" at bounding box center [259, 237] width 92 height 6
click at [298, 236] on div at bounding box center [298, 237] width 10 height 5
checkbox input "true"
click at [331, 270] on button "Salvar" at bounding box center [356, 269] width 99 height 11
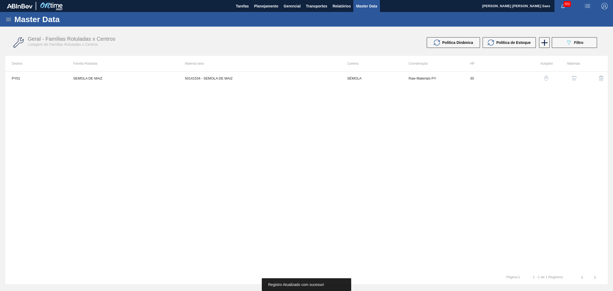
click at [575, 76] on img "button" at bounding box center [573, 78] width 5 height 5
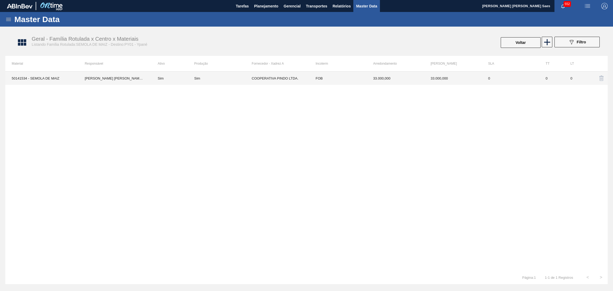
click at [207, 81] on td "Sim" at bounding box center [222, 78] width 57 height 13
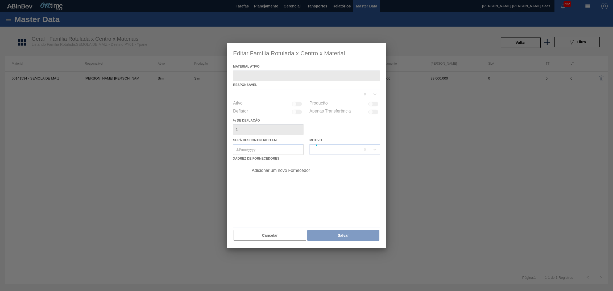
type ativo "50141534 - SEMOLA DE MAIZ"
checkbox input "true"
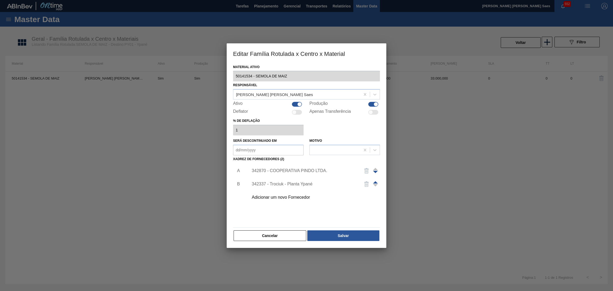
click at [282, 168] on div "342870 - COOPERATIVA PINDO LTDA." at bounding box center [312, 170] width 134 height 13
click at [281, 169] on div "342870 - COOPERATIVA PINDO LTDA." at bounding box center [304, 170] width 104 height 5
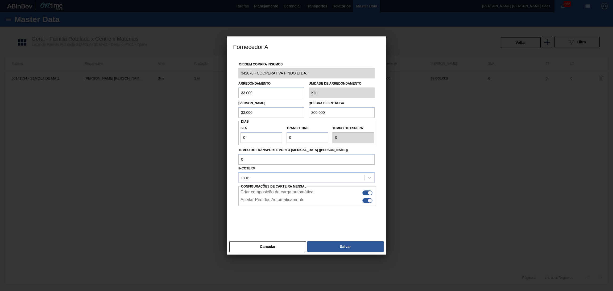
click at [285, 248] on button "Cancelar" at bounding box center [267, 246] width 77 height 11
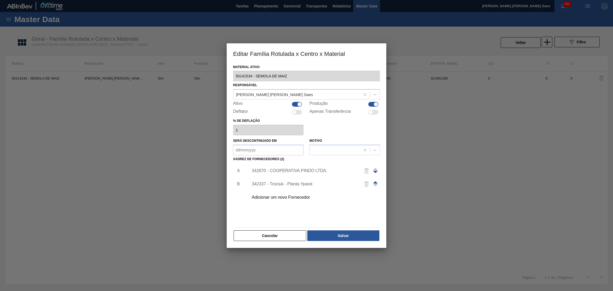
click at [295, 182] on div "342337 - Trociuk - Planta Ypané" at bounding box center [304, 184] width 104 height 5
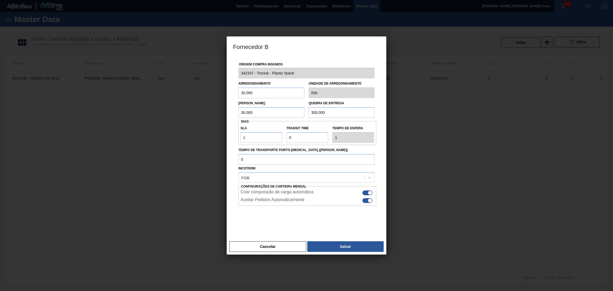
click at [286, 248] on button "Cancelar" at bounding box center [267, 246] width 77 height 11
